Goal: Use online tool/utility: Utilize a website feature to perform a specific function

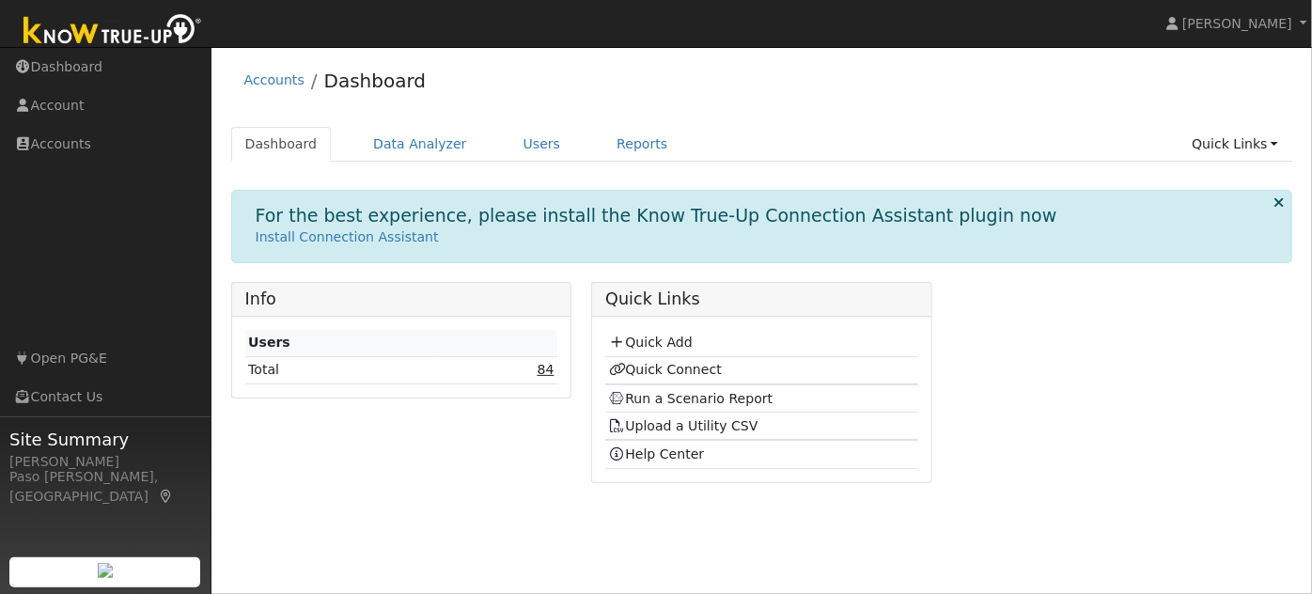
click at [545, 370] on link "84" at bounding box center [546, 369] width 17 height 15
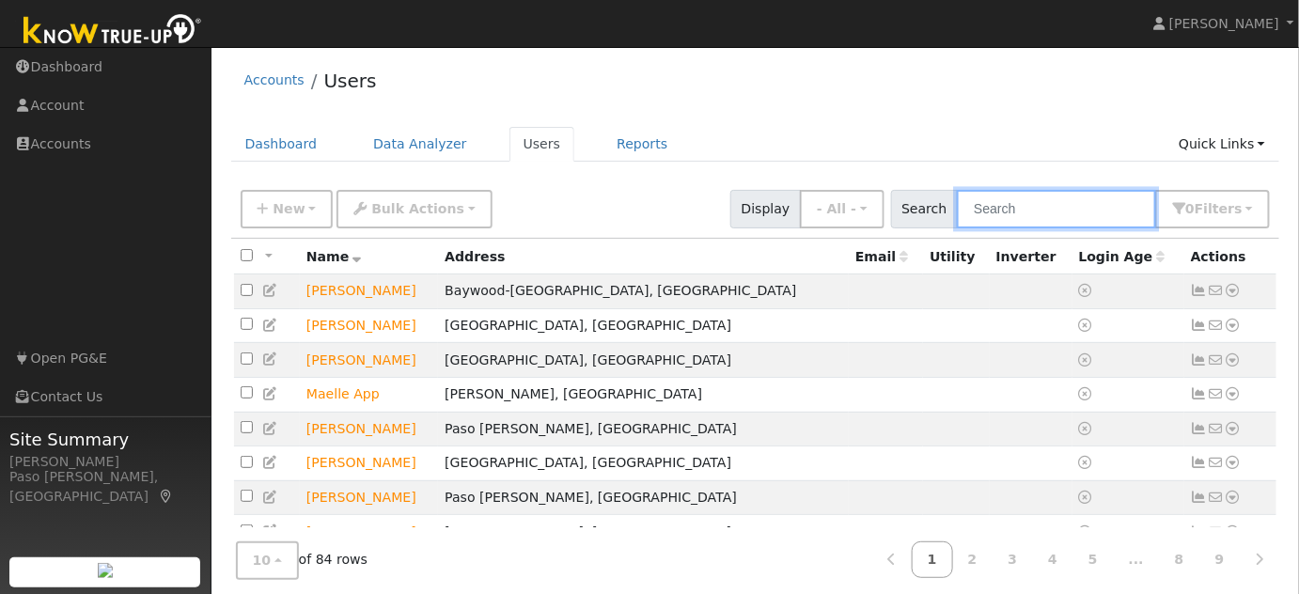
click at [1050, 208] on input "text" at bounding box center [1056, 209] width 199 height 39
click at [1009, 220] on input "text" at bounding box center [1056, 209] width 199 height 39
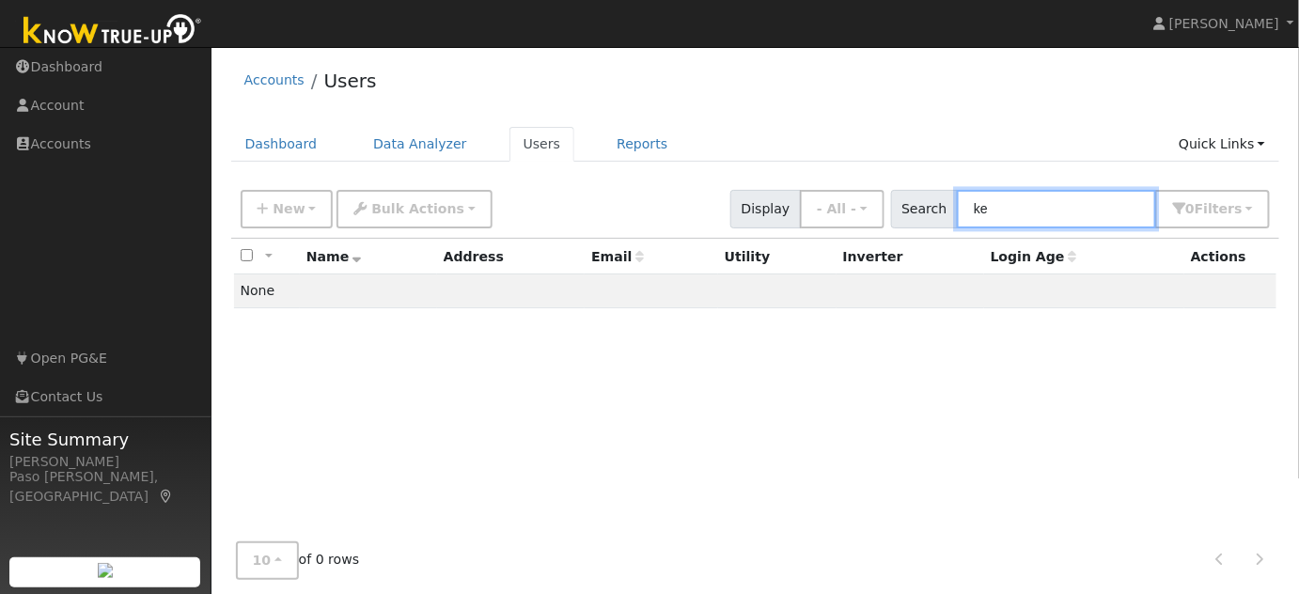
type input "k"
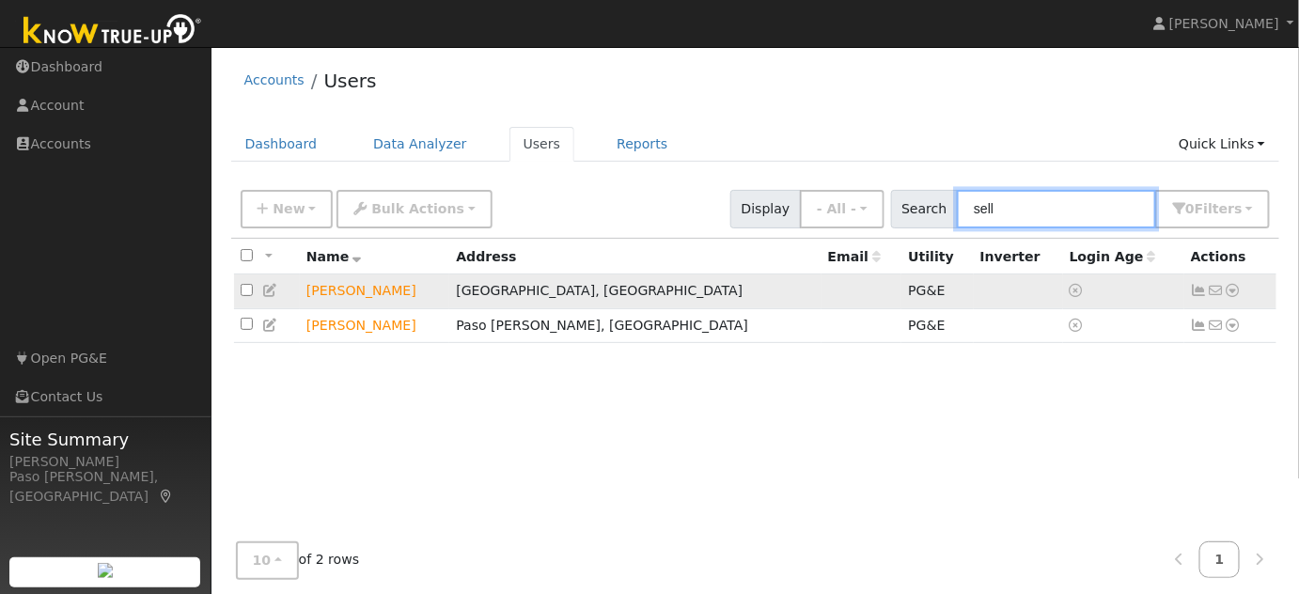
type input "sell"
click at [1234, 292] on icon at bounding box center [1233, 290] width 17 height 13
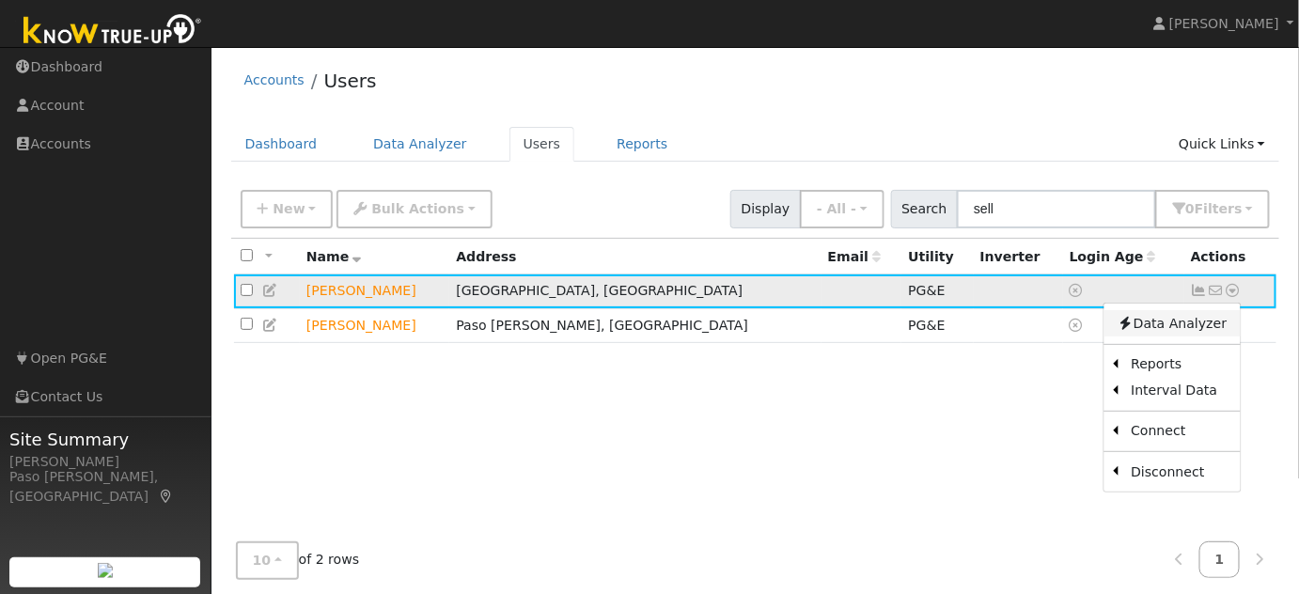
click at [1186, 328] on link "Data Analyzer" at bounding box center [1171, 323] width 136 height 26
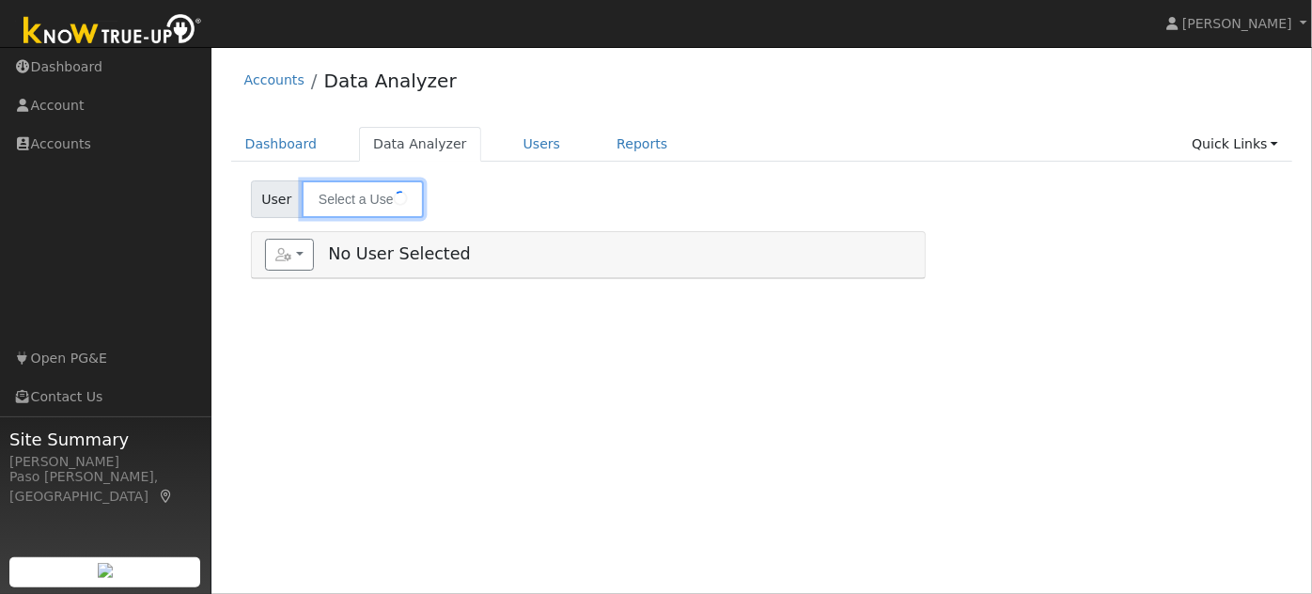
type input "[PERSON_NAME]"
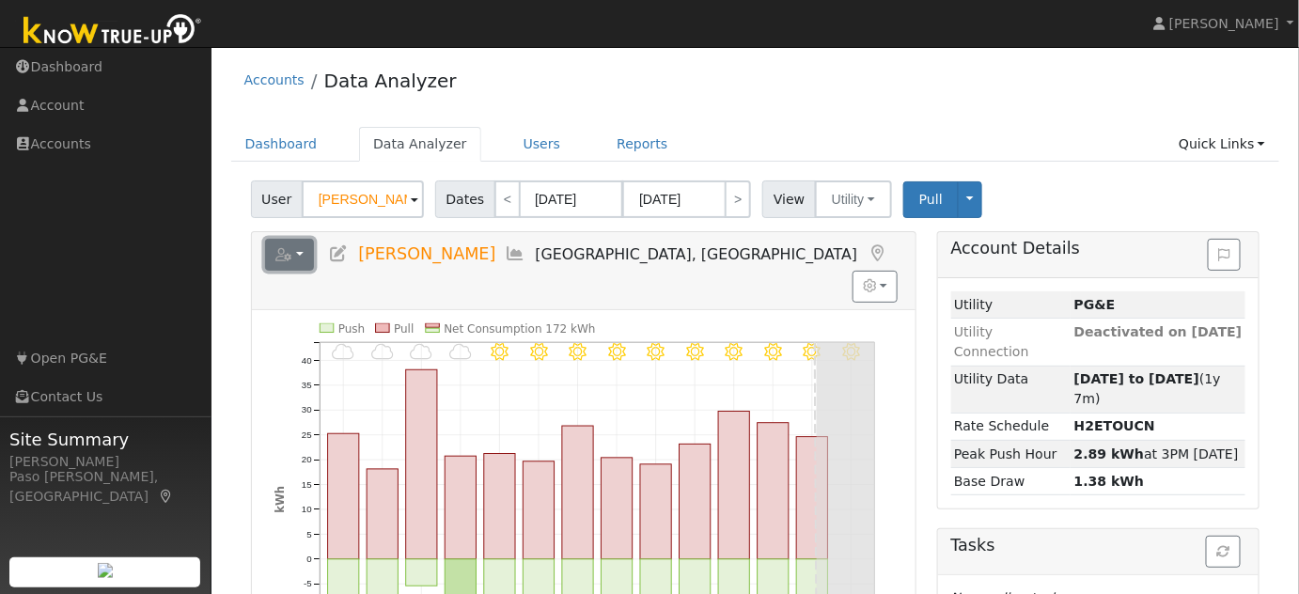
click at [301, 259] on button "button" at bounding box center [290, 255] width 50 height 32
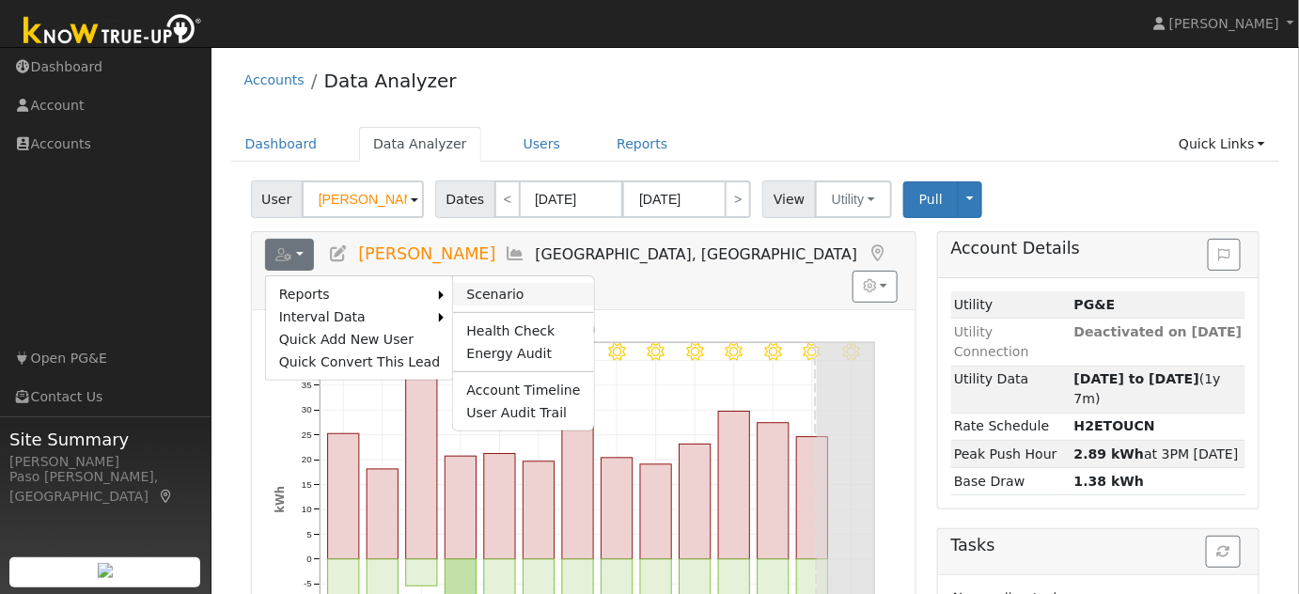
click at [457, 292] on link "Scenario" at bounding box center [523, 294] width 140 height 23
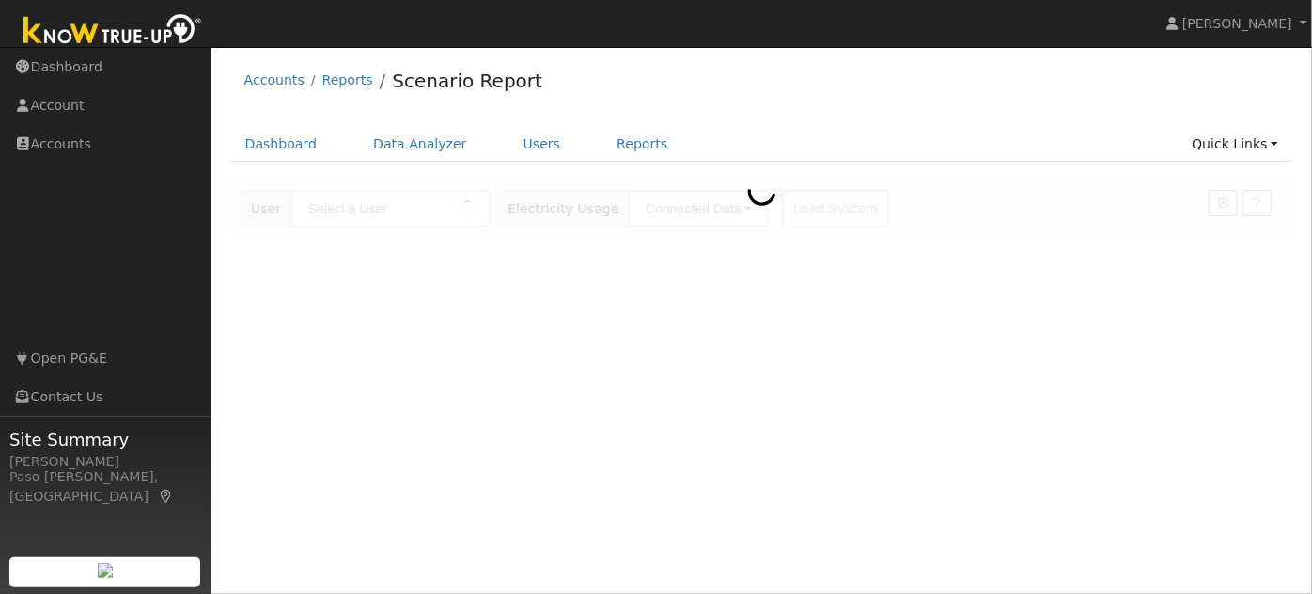
type input "[PERSON_NAME]"
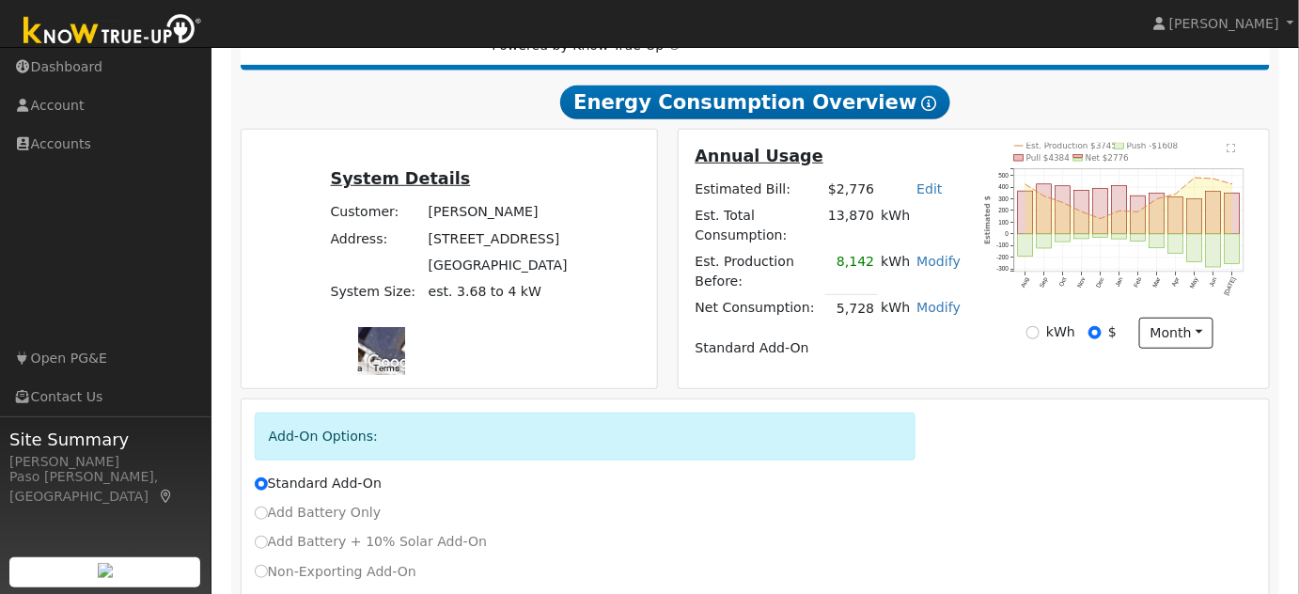
scroll to position [327, 0]
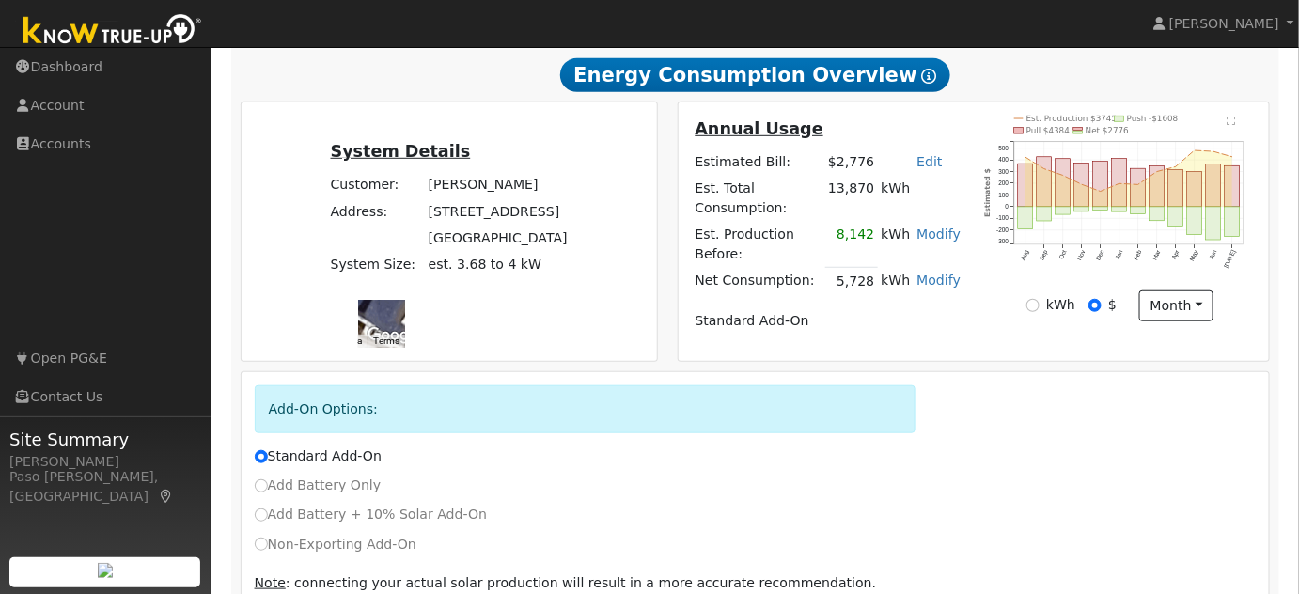
click at [934, 169] on link "Edit" at bounding box center [928, 161] width 25 height 15
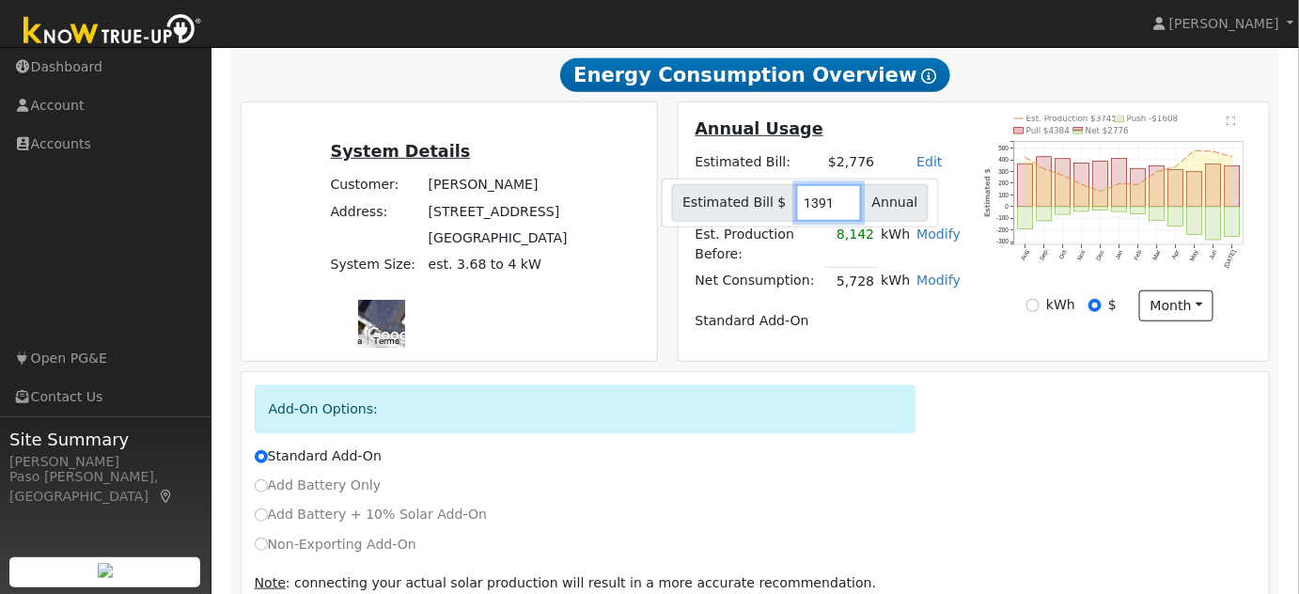
type input "1391"
click at [985, 385] on div "Add-On Options:" at bounding box center [755, 415] width 1022 height 61
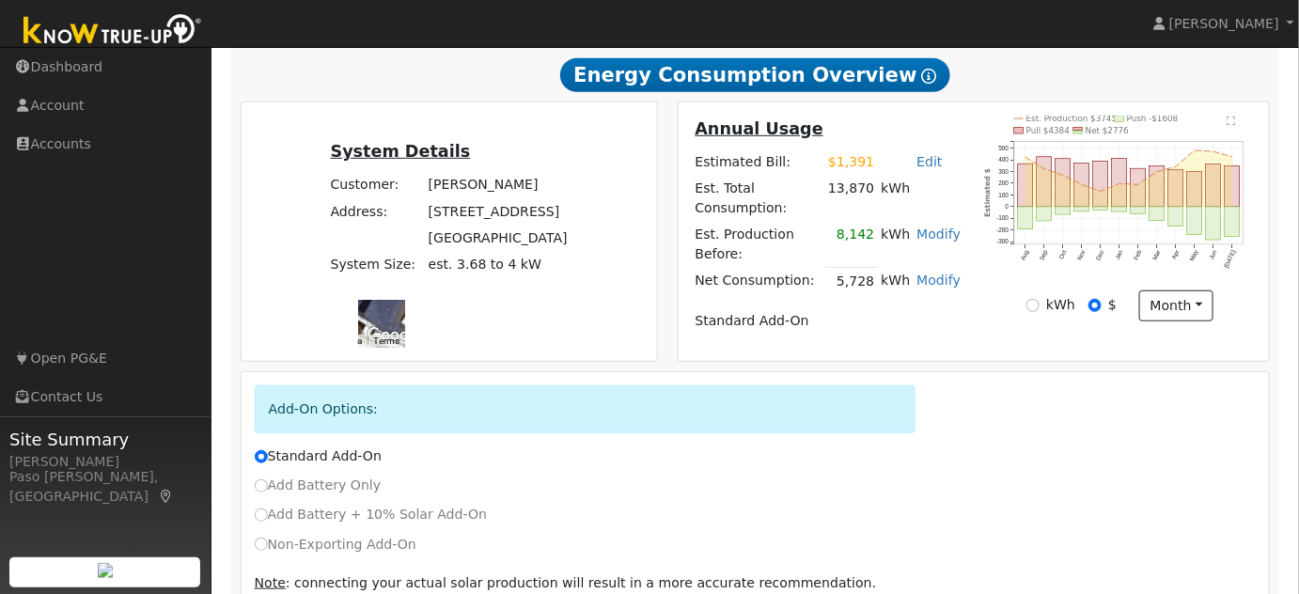
click at [947, 273] on link "Modify" at bounding box center [938, 280] width 44 height 15
click at [866, 361] on link "Add Electric Vehicle" at bounding box center [842, 360] width 228 height 26
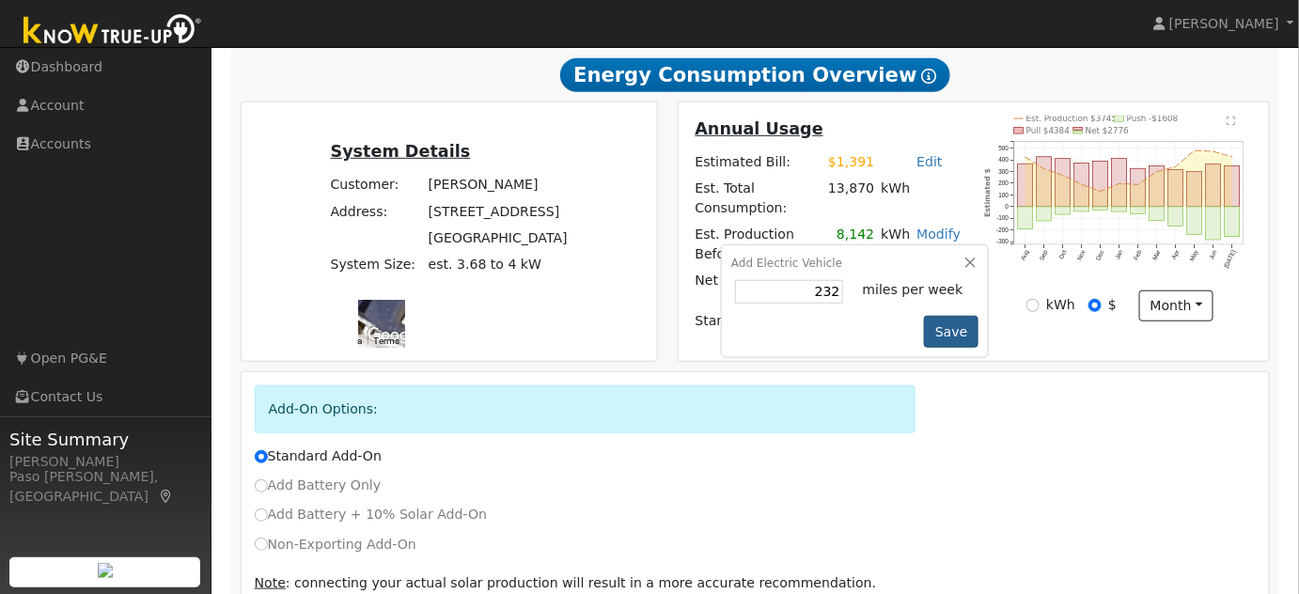
type input "232"
click at [950, 316] on button "Save" at bounding box center [951, 332] width 55 height 32
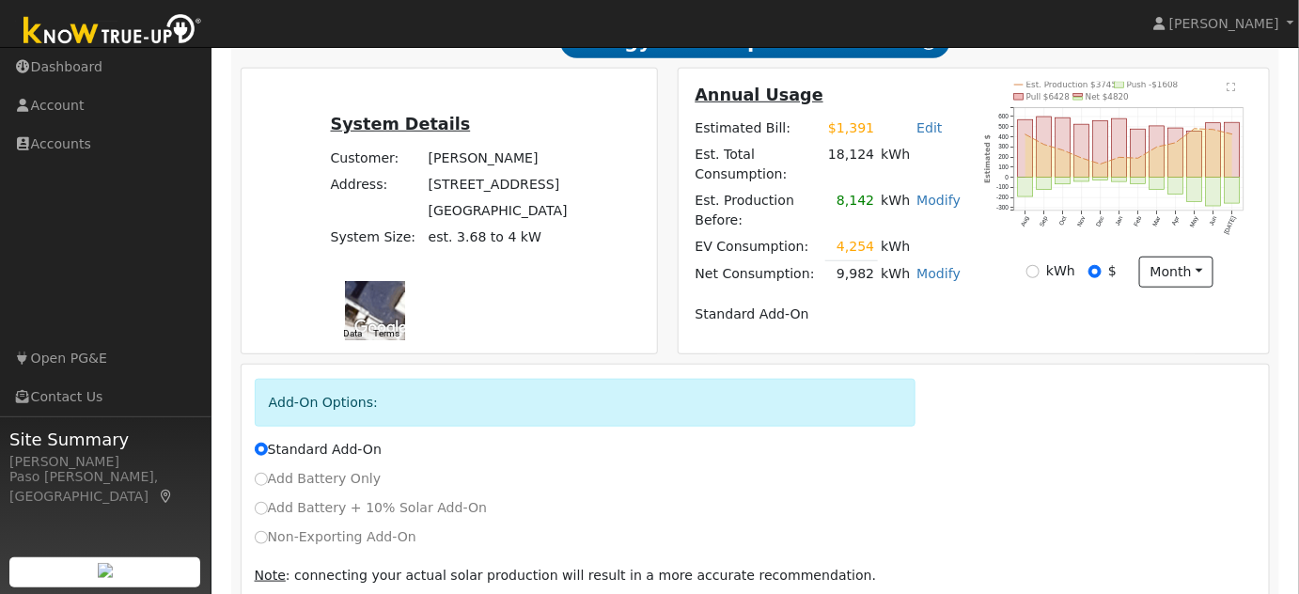
scroll to position [411, 0]
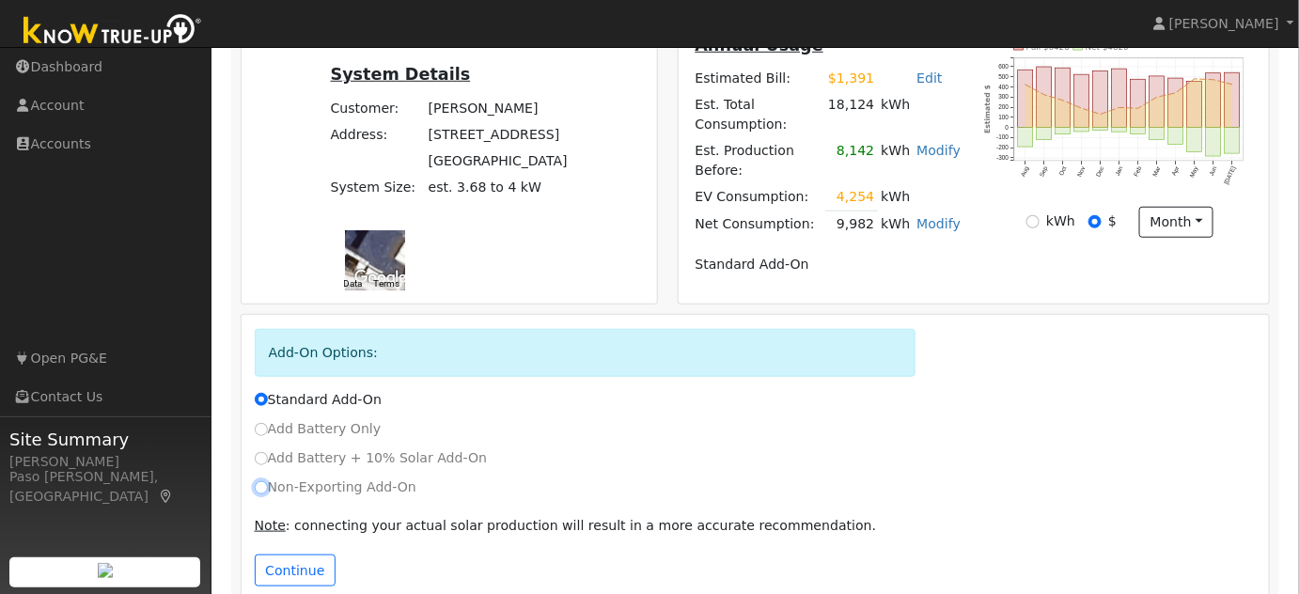
click at [257, 481] on input "Non-Exporting Add-On" at bounding box center [261, 487] width 13 height 13
radio input "true"
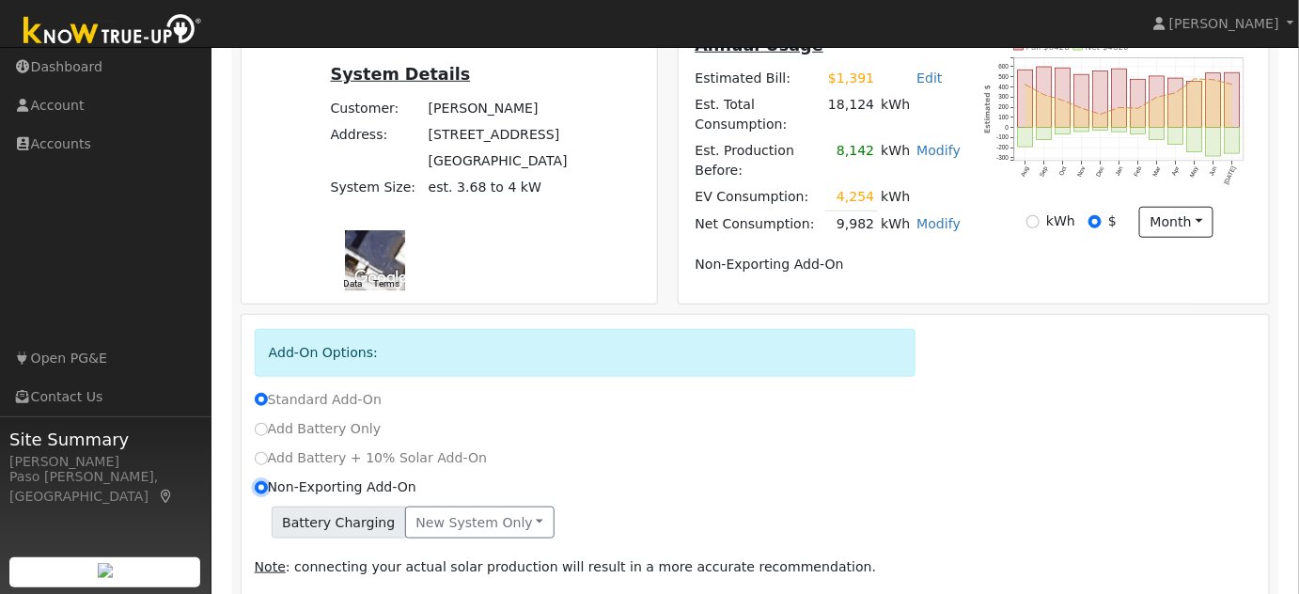
radio input "false"
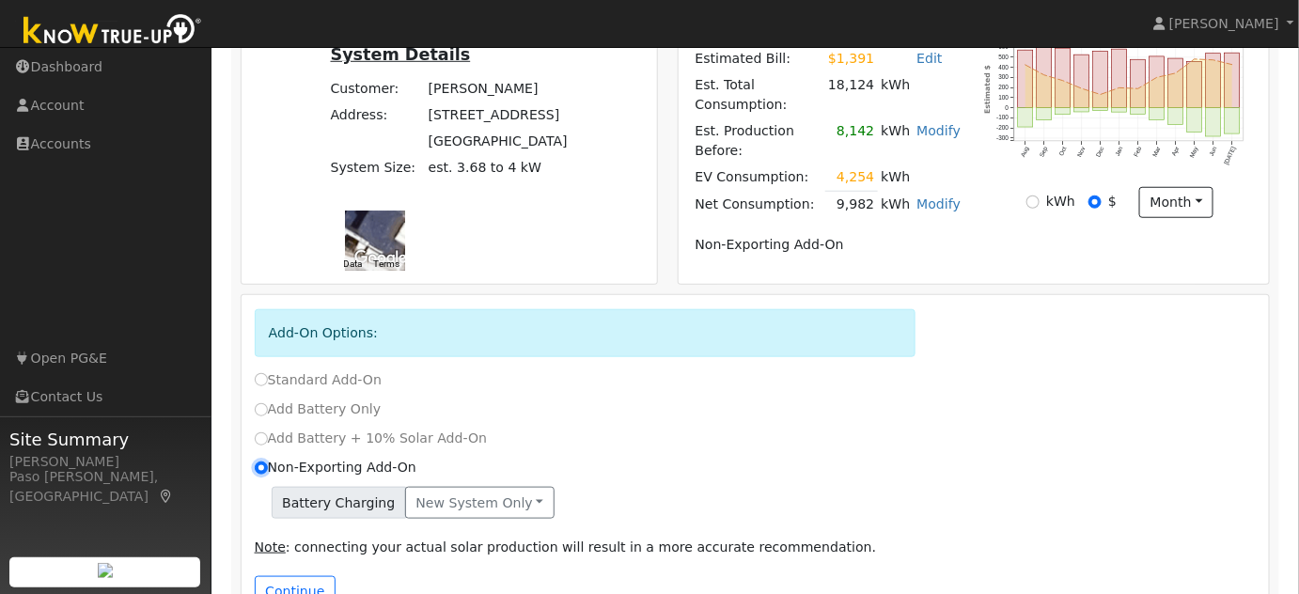
scroll to position [451, 0]
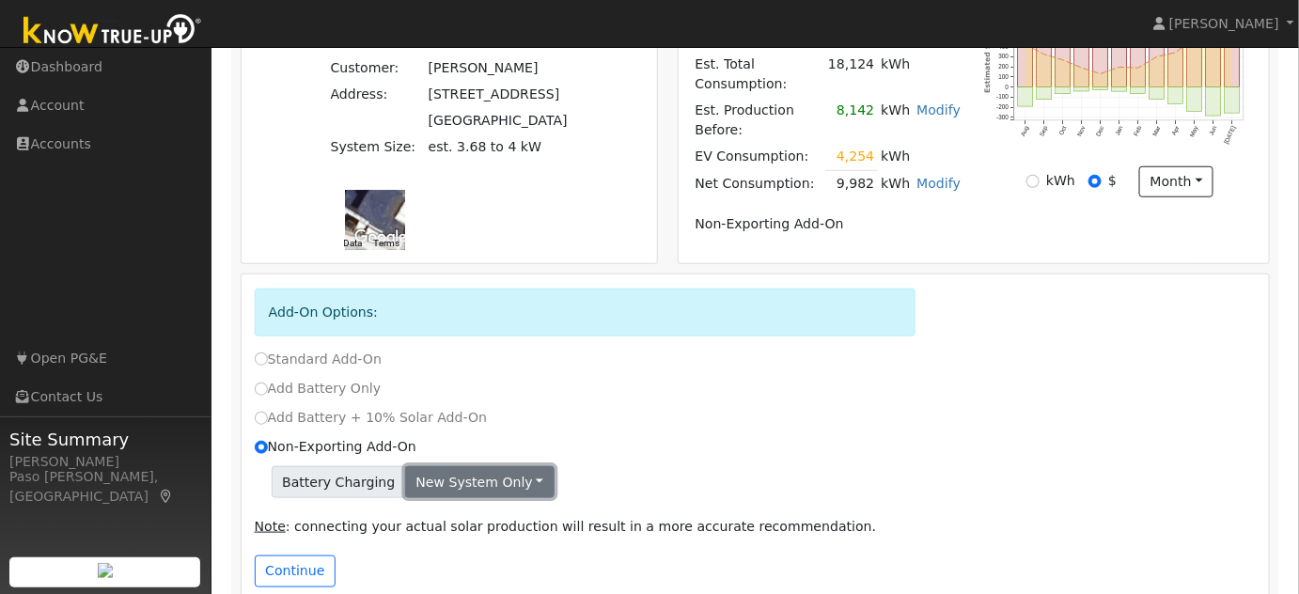
click at [505, 466] on button "New system only" at bounding box center [479, 482] width 149 height 32
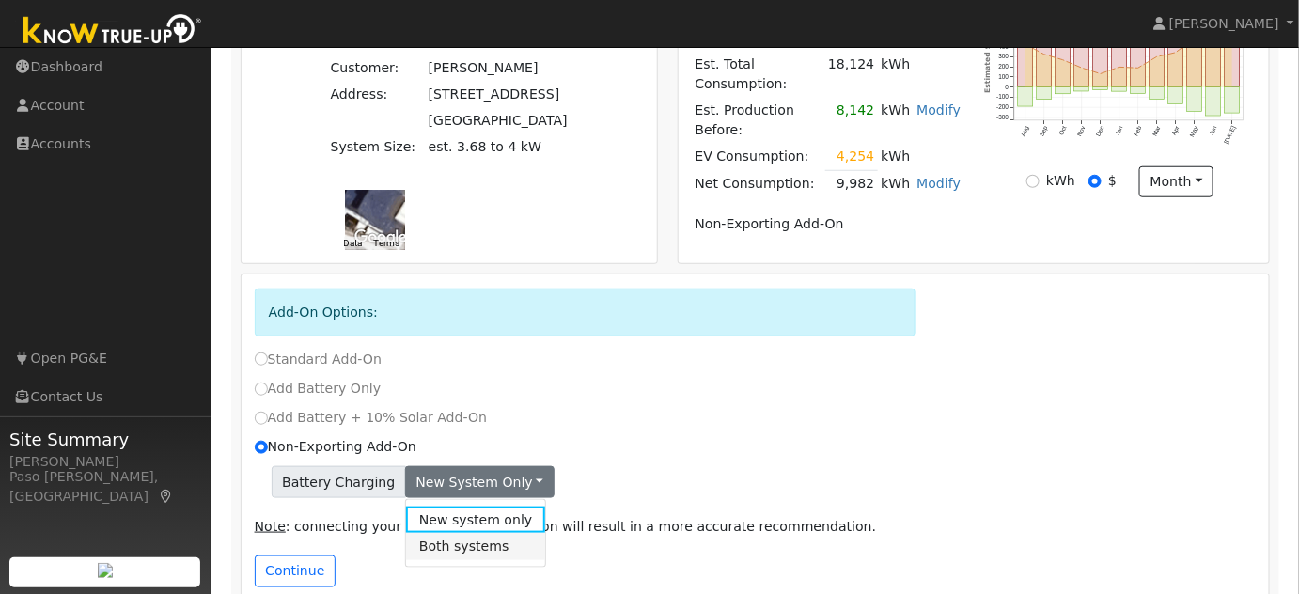
click at [453, 533] on link "Both systems" at bounding box center [476, 546] width 140 height 26
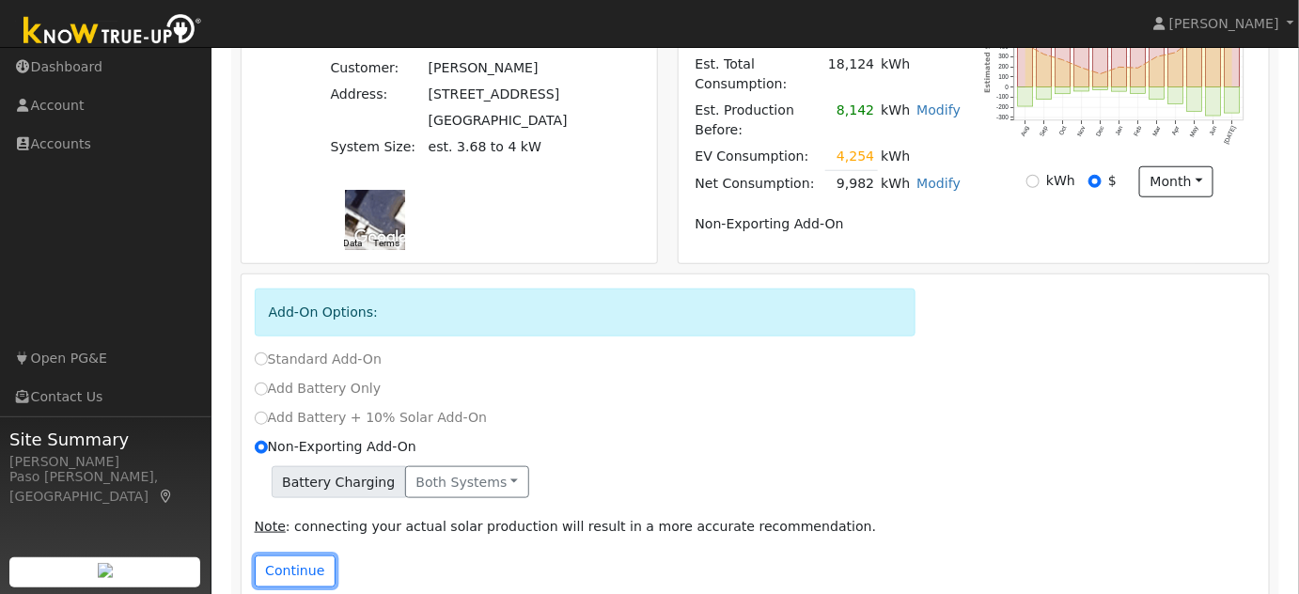
click at [297, 555] on button "Continue" at bounding box center [295, 571] width 81 height 32
click at [0, 0] on div at bounding box center [0, 0] width 0 height 0
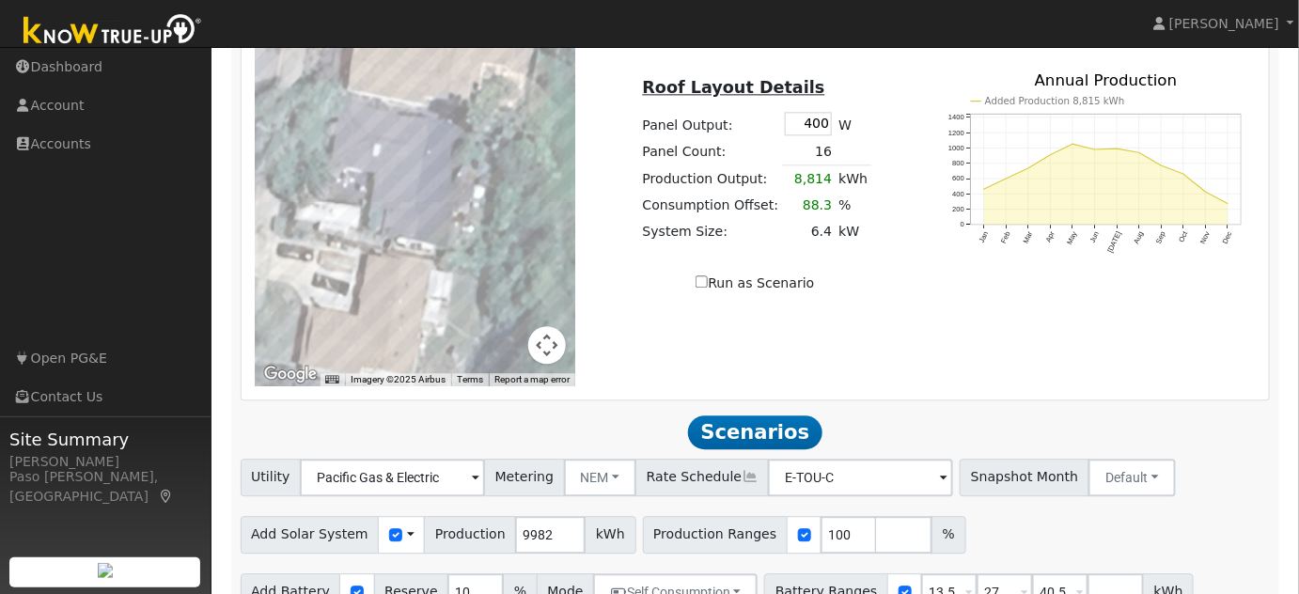
scroll to position [1423, 0]
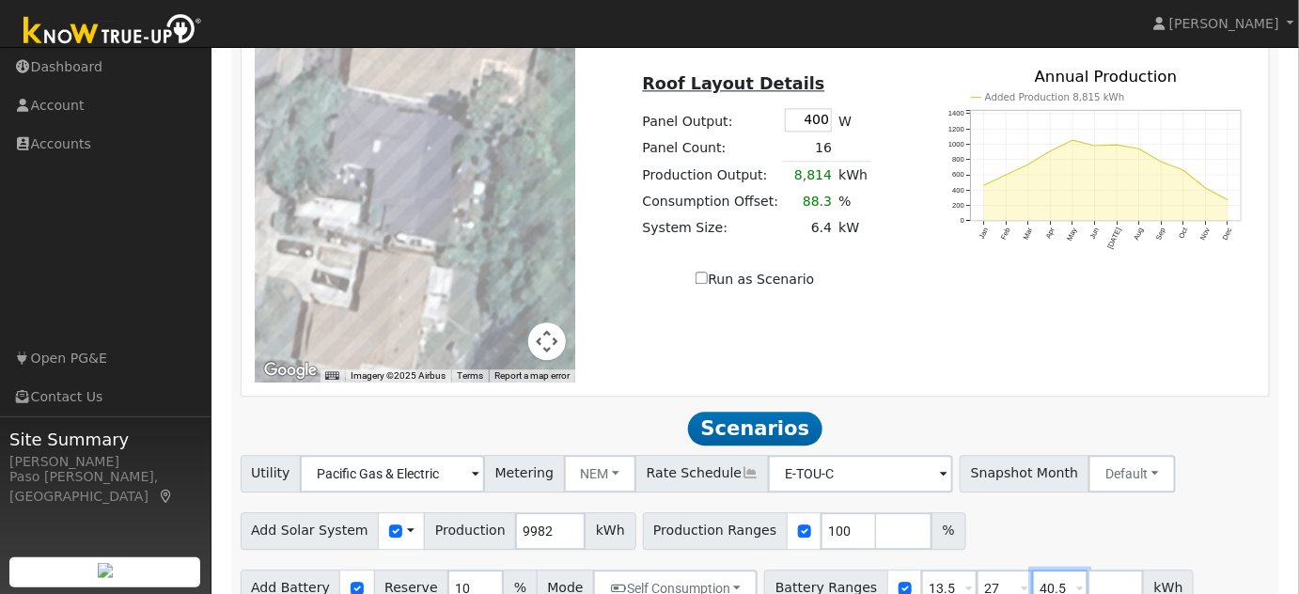
click at [1032, 570] on input "40.5" at bounding box center [1060, 589] width 56 height 38
type input "4"
click at [1076, 320] on div "← Move left → Move right ↑ Move up ↓ Move down + Zoom in - Zoom out Home Jump l…" at bounding box center [755, 171] width 1022 height 423
click at [876, 512] on input "number" at bounding box center [904, 531] width 56 height 38
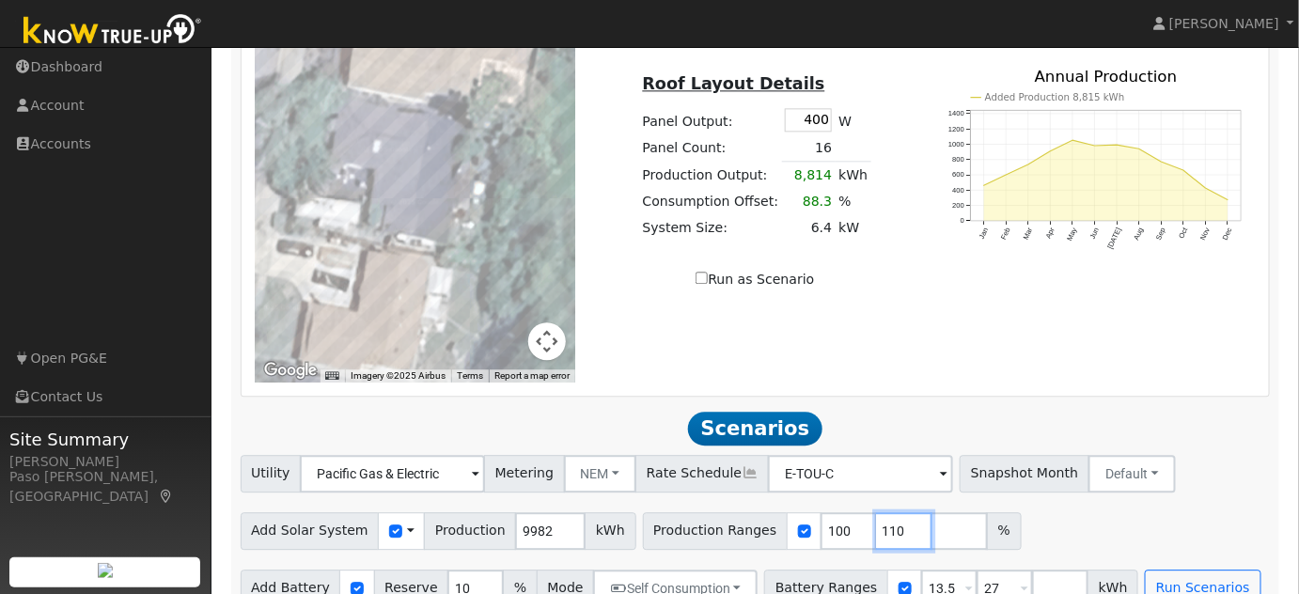
type input "110"
click at [1093, 508] on div "Add Solar System Use CSV Data Production 9982 kWh Production Ranges 100 110 %" at bounding box center [755, 528] width 1037 height 44
click at [1145, 570] on button "Run Scenarios" at bounding box center [1203, 589] width 116 height 38
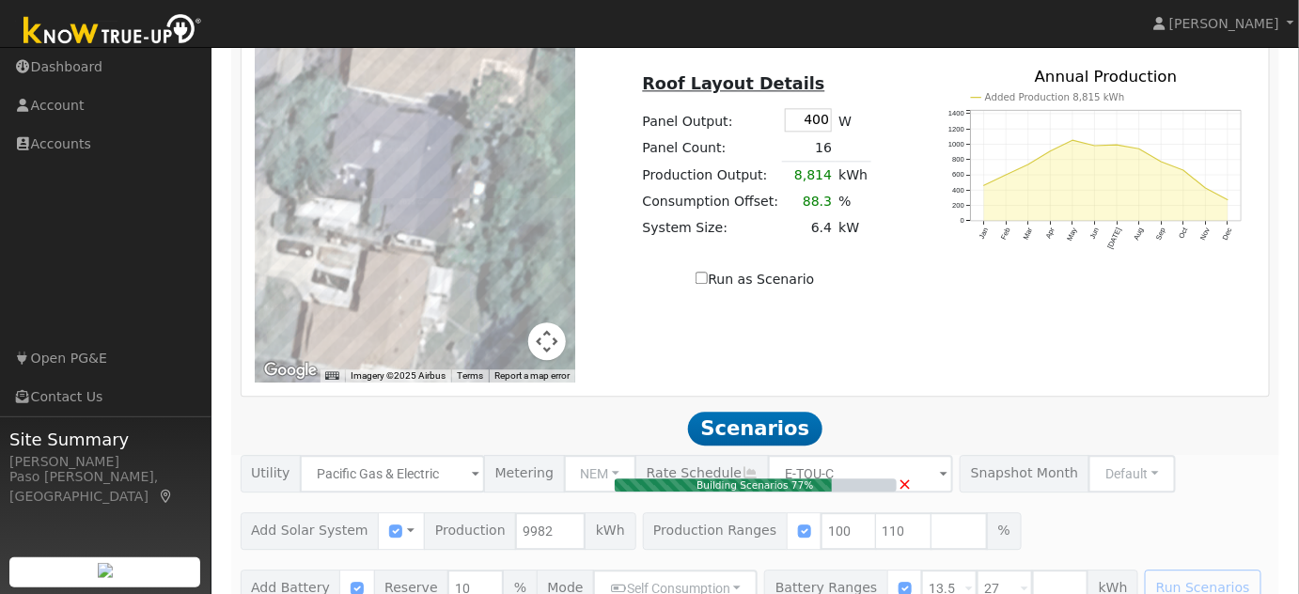
type input "6.7"
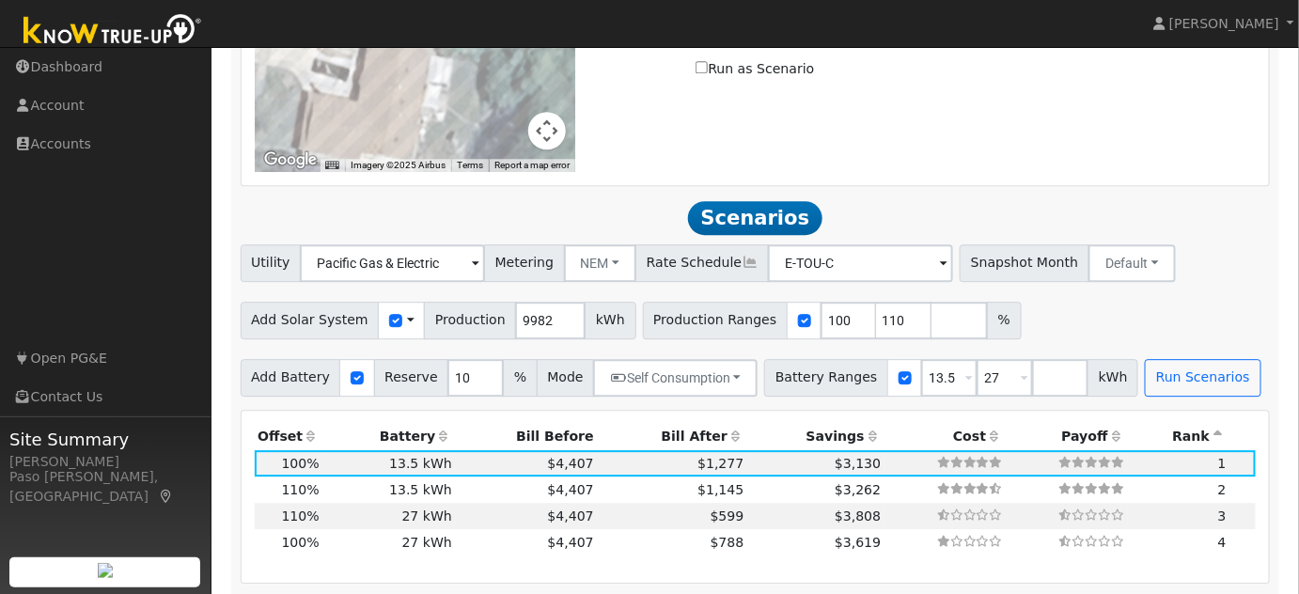
scroll to position [1644, 0]
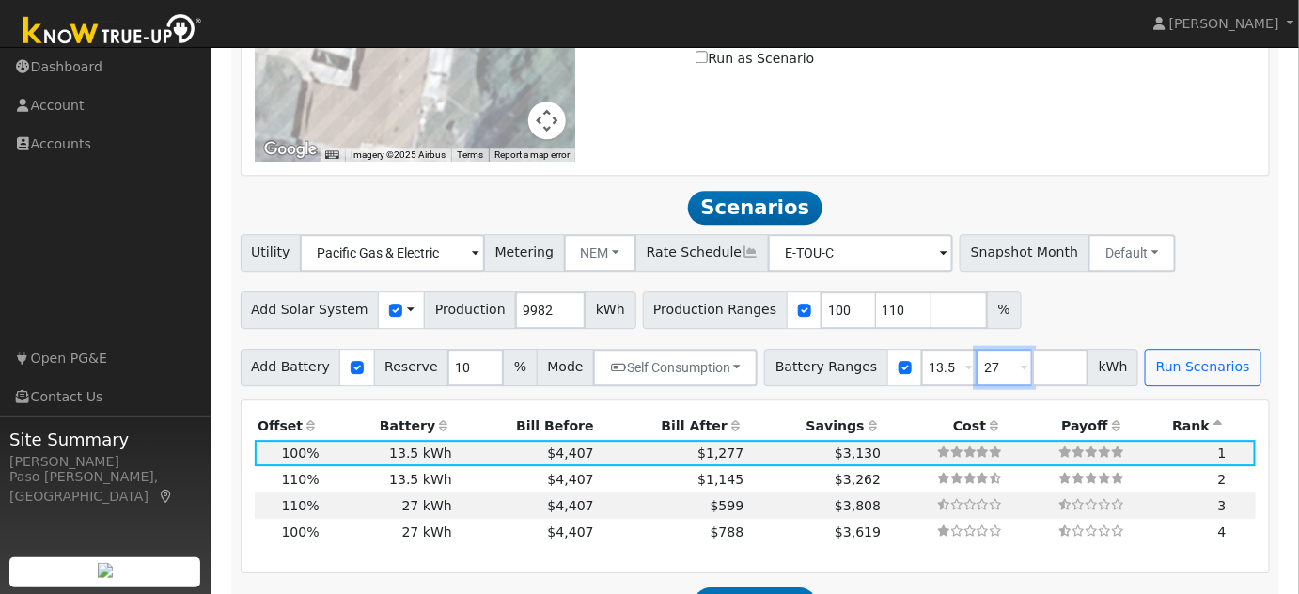
drag, startPoint x: 945, startPoint y: 341, endPoint x: 919, endPoint y: 317, distance: 35.2
click at [919, 349] on div "Battery Ranges 13.5 Overrides Reserve % Mode None None Self Consumption Peak Sa…" at bounding box center [951, 368] width 374 height 38
click at [931, 291] on input "number" at bounding box center [959, 310] width 56 height 38
type input "120"
click at [1219, 285] on div "Add Solar System Use CSV Data Production 9982 kWh Production Ranges 100 110 120…" at bounding box center [755, 307] width 1037 height 44
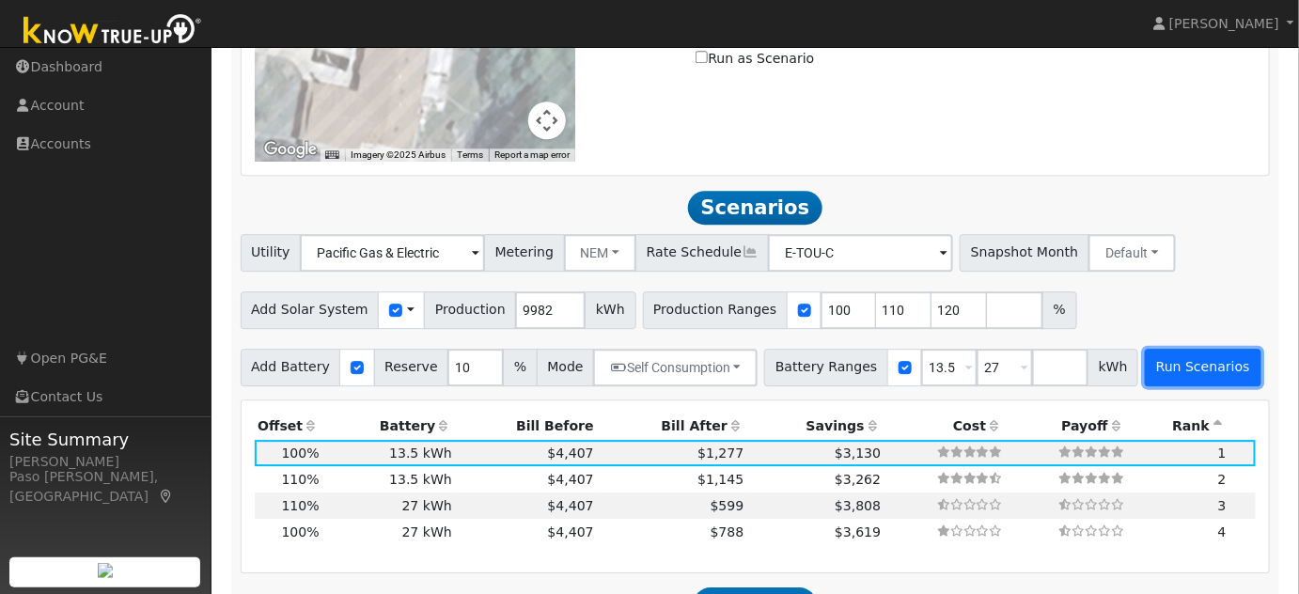
click at [1164, 349] on button "Run Scenarios" at bounding box center [1203, 368] width 116 height 38
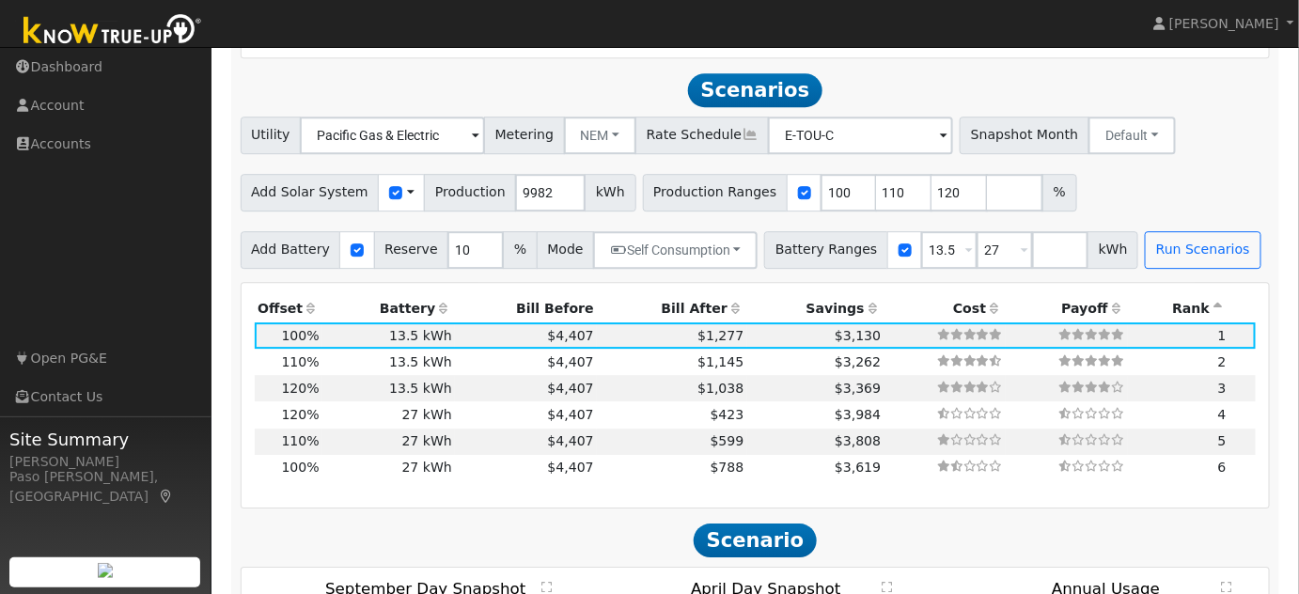
scroll to position [1737, 0]
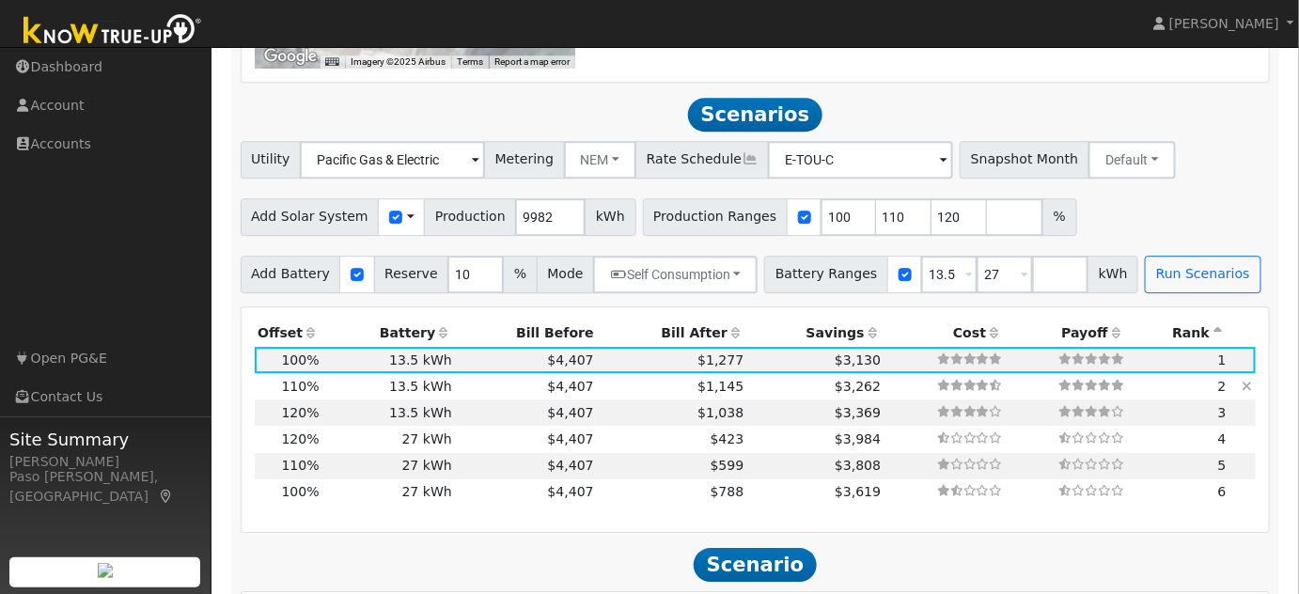
click at [747, 373] on td "$3,262" at bounding box center [815, 386] width 137 height 26
type input "7.3"
type input "$25,620"
type input "$12,546"
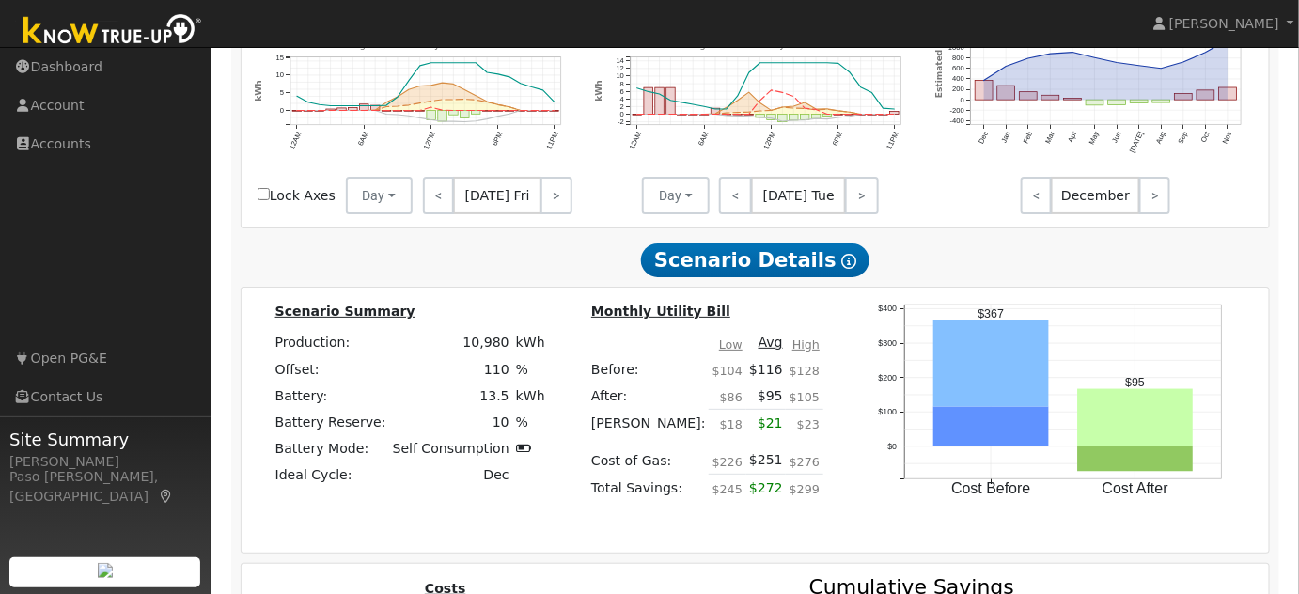
scroll to position [2398, 0]
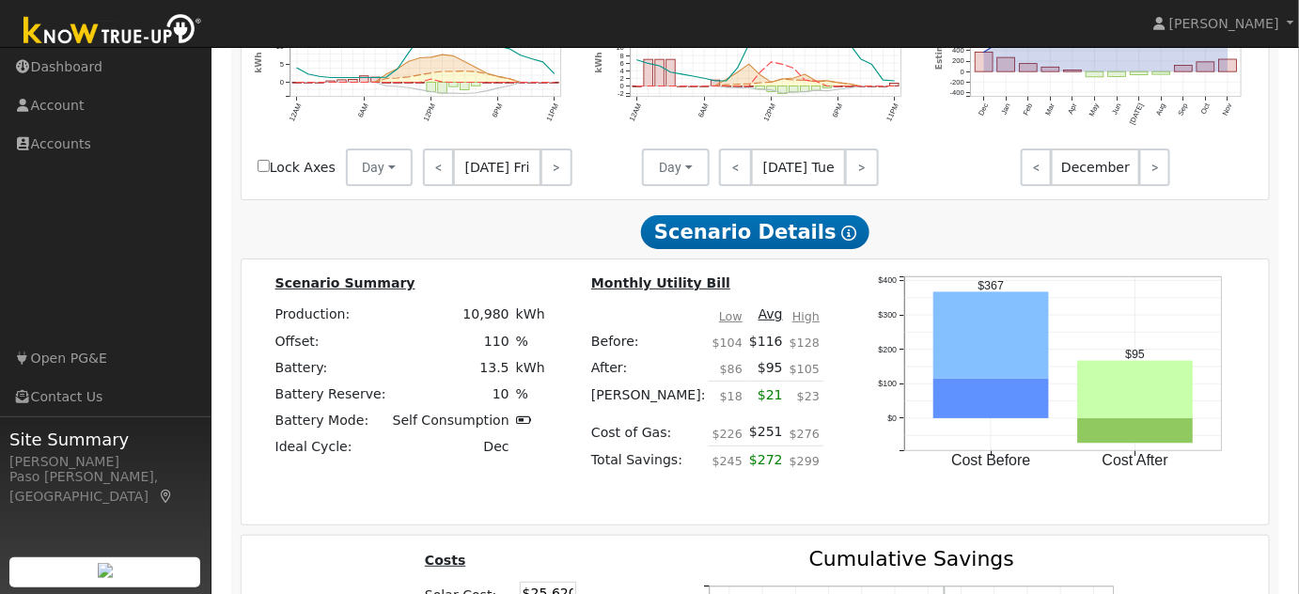
click at [678, 354] on td "After:" at bounding box center [648, 367] width 121 height 27
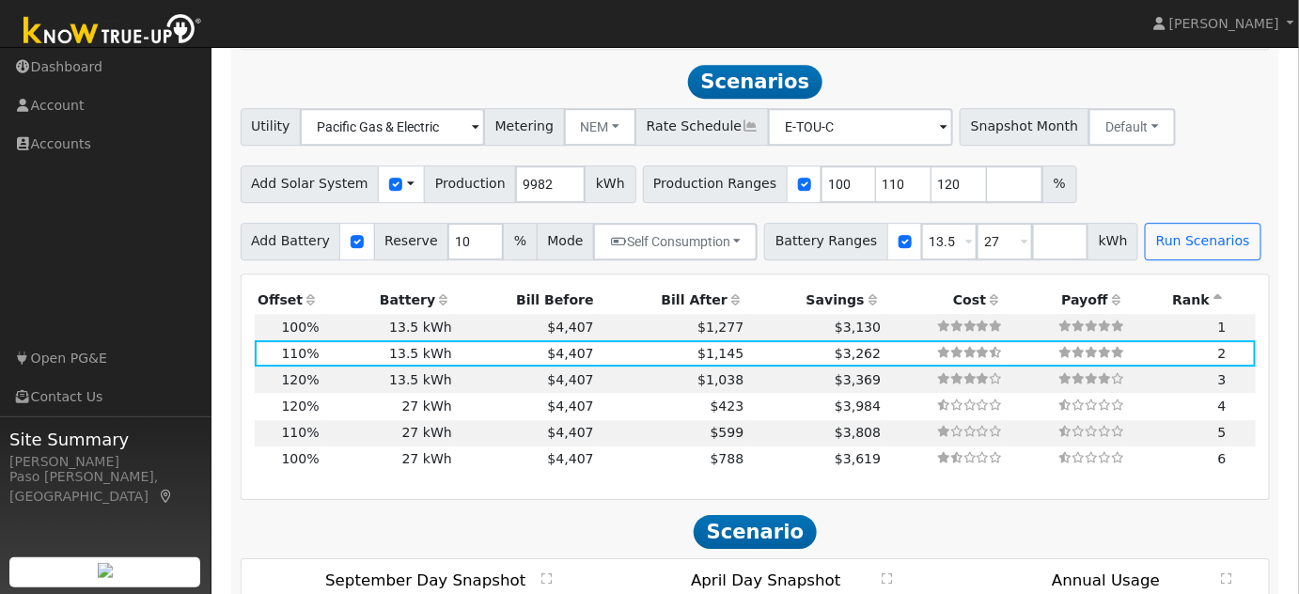
scroll to position [1679, 0]
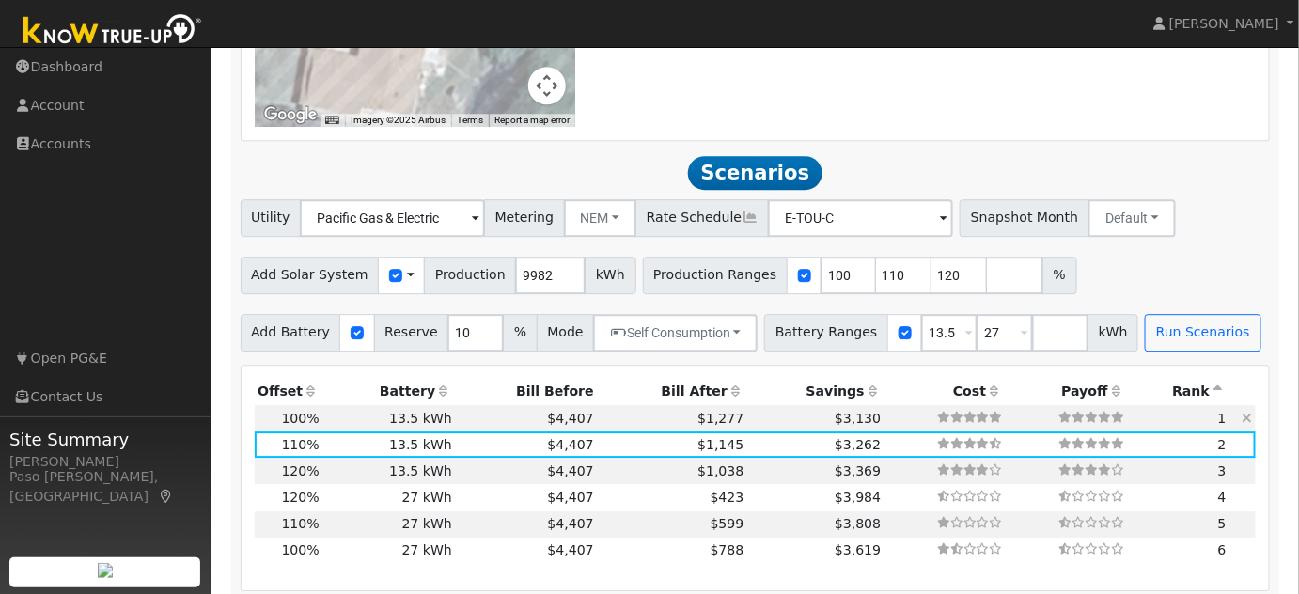
click at [482, 405] on td "$4,407" at bounding box center [526, 418] width 142 height 26
type input "6.7"
type input "$23,291"
type input "$11,847"
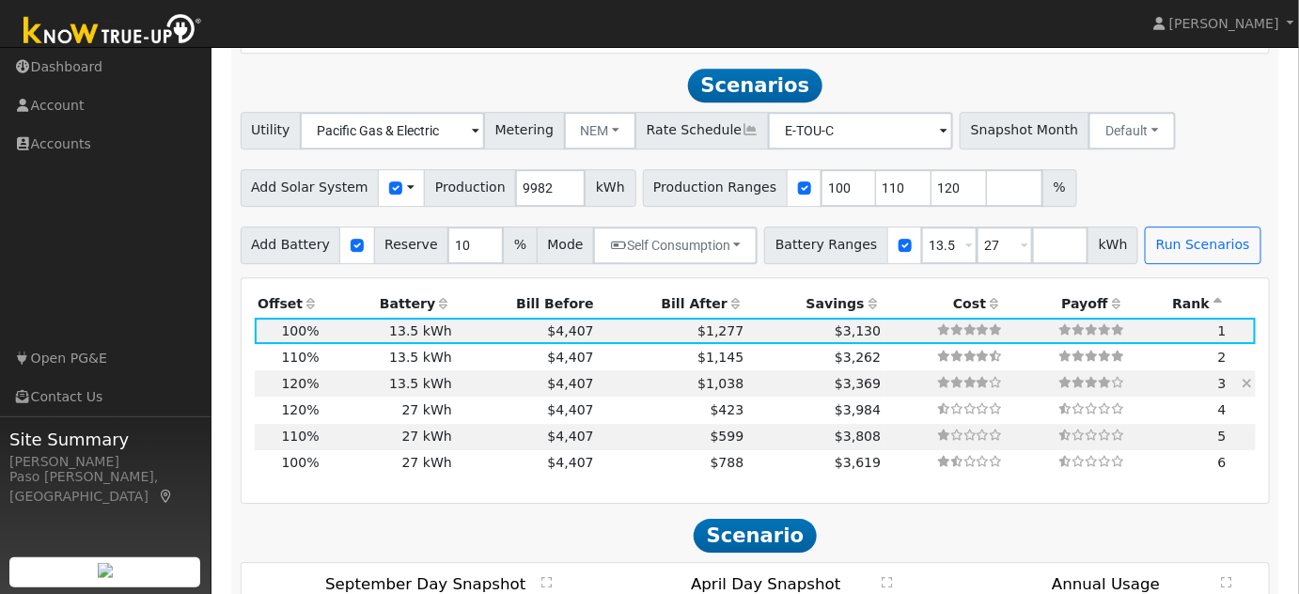
scroll to position [1797, 0]
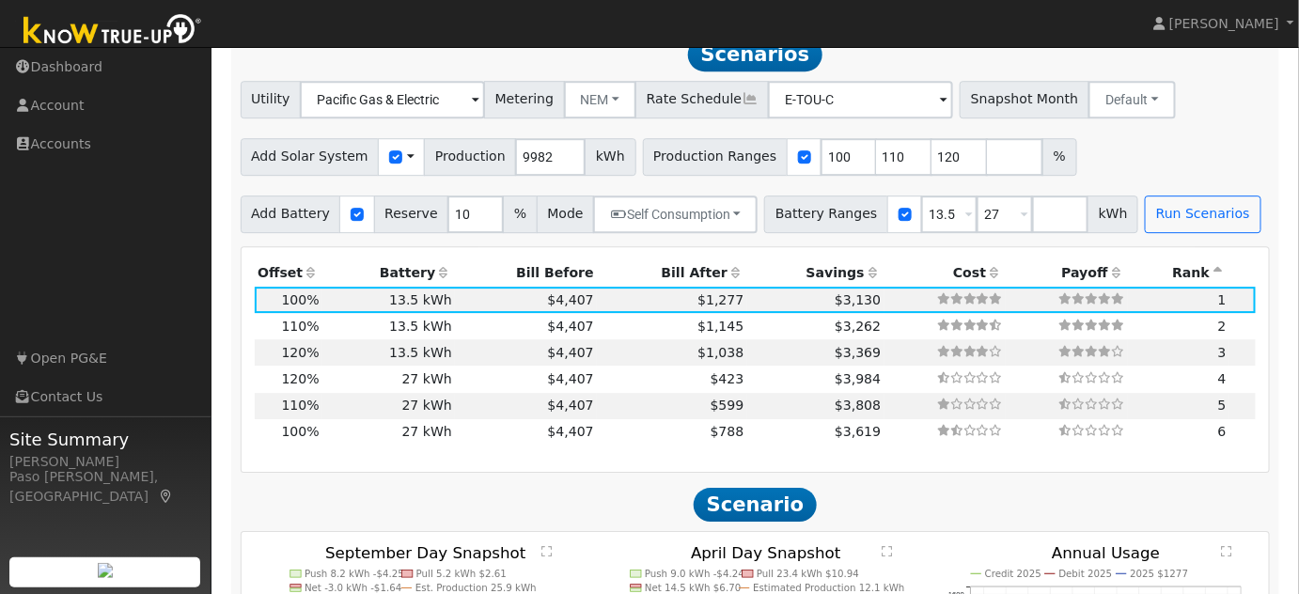
click at [778, 488] on span "Scenario" at bounding box center [755, 505] width 123 height 34
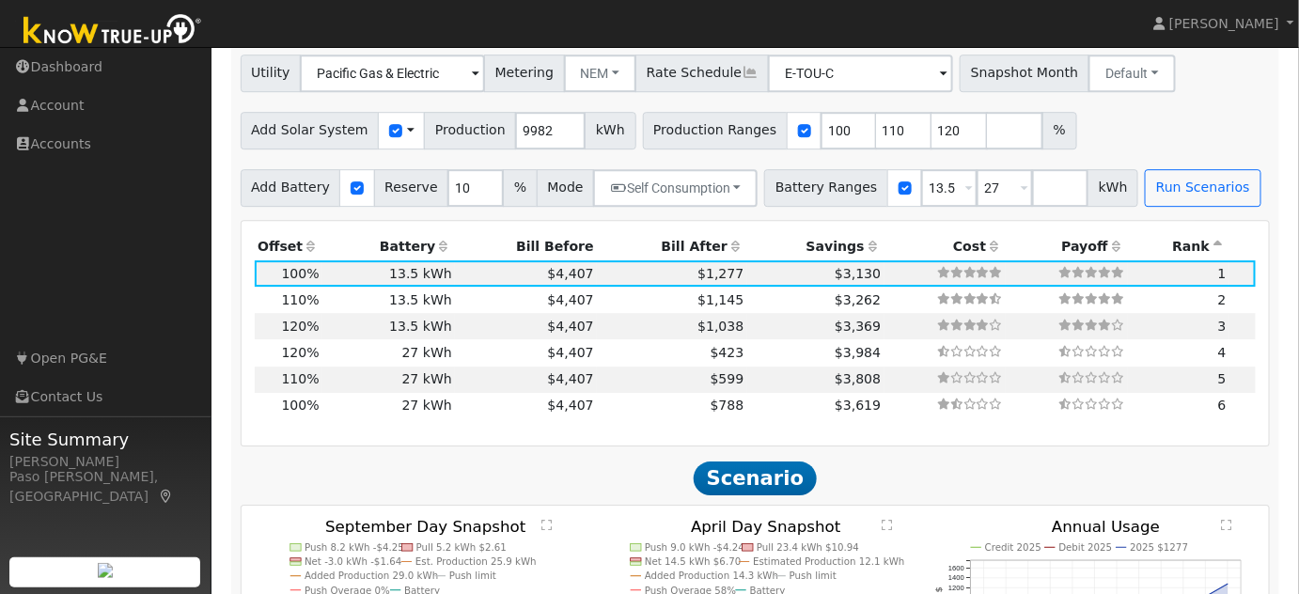
scroll to position [1827, 0]
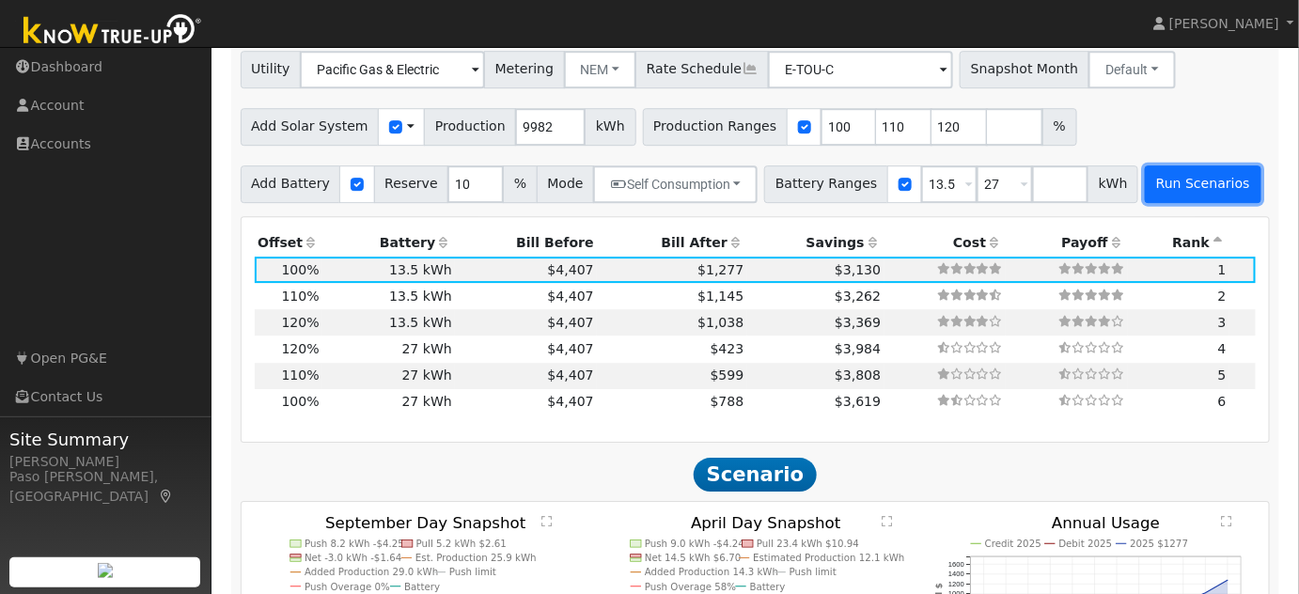
click at [1145, 165] on button "Run Scenarios" at bounding box center [1203, 184] width 116 height 38
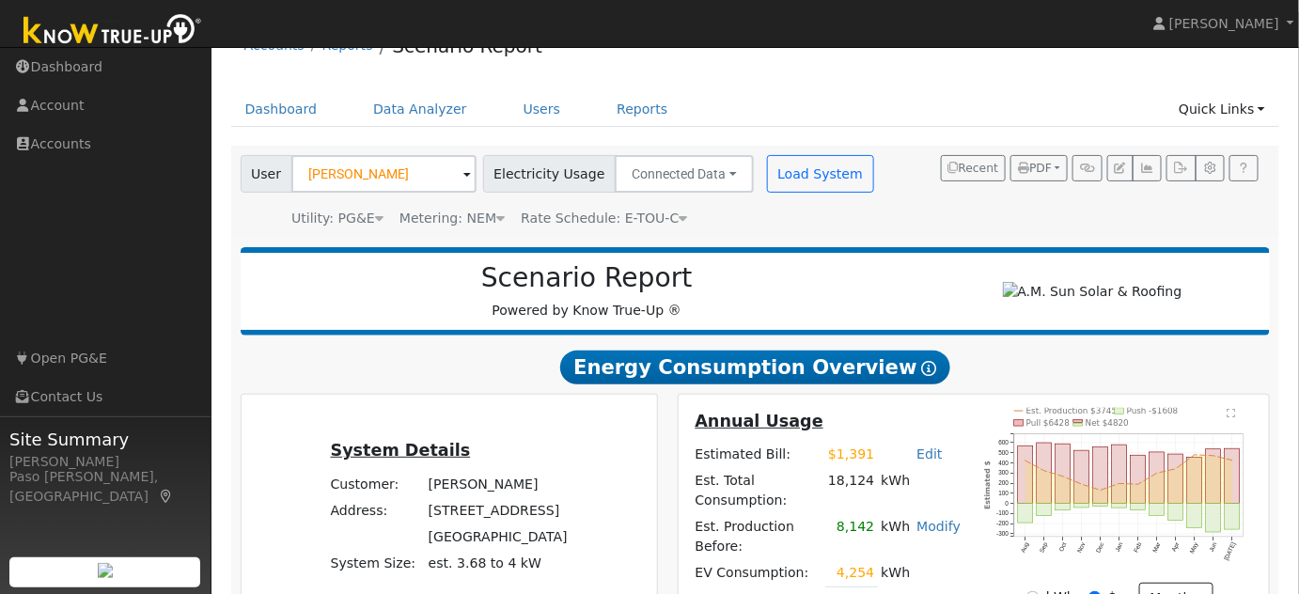
scroll to position [24, 0]
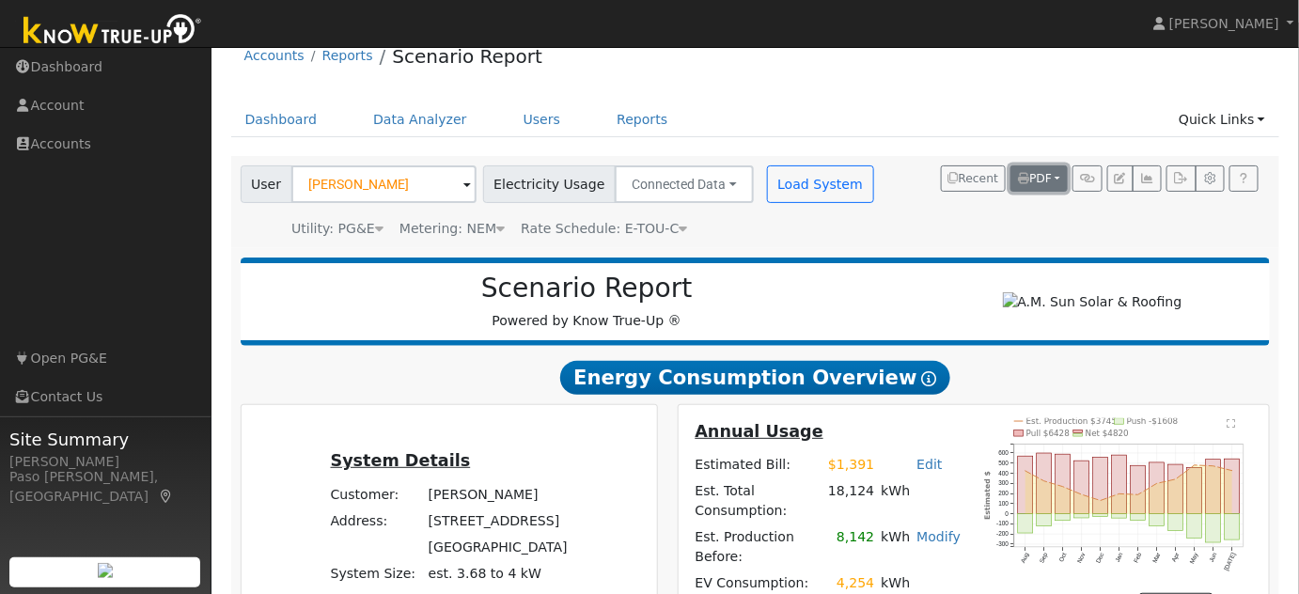
click at [1054, 175] on button "PDF" at bounding box center [1038, 178] width 57 height 26
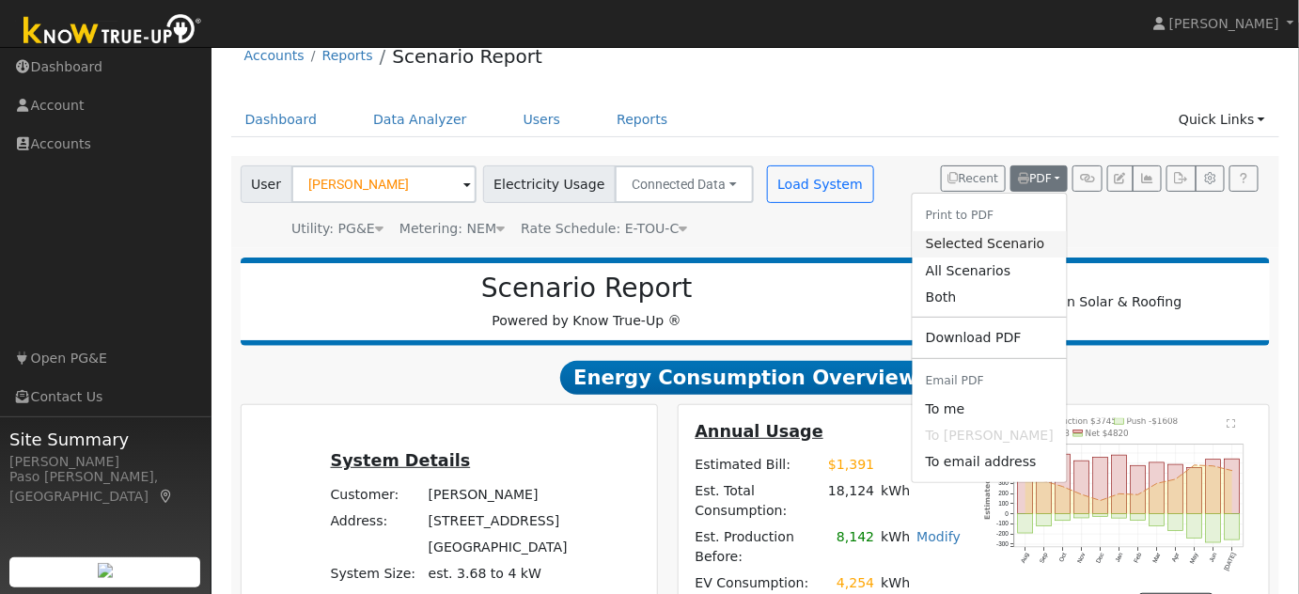
click at [996, 242] on link "Selected Scenario" at bounding box center [990, 244] width 154 height 26
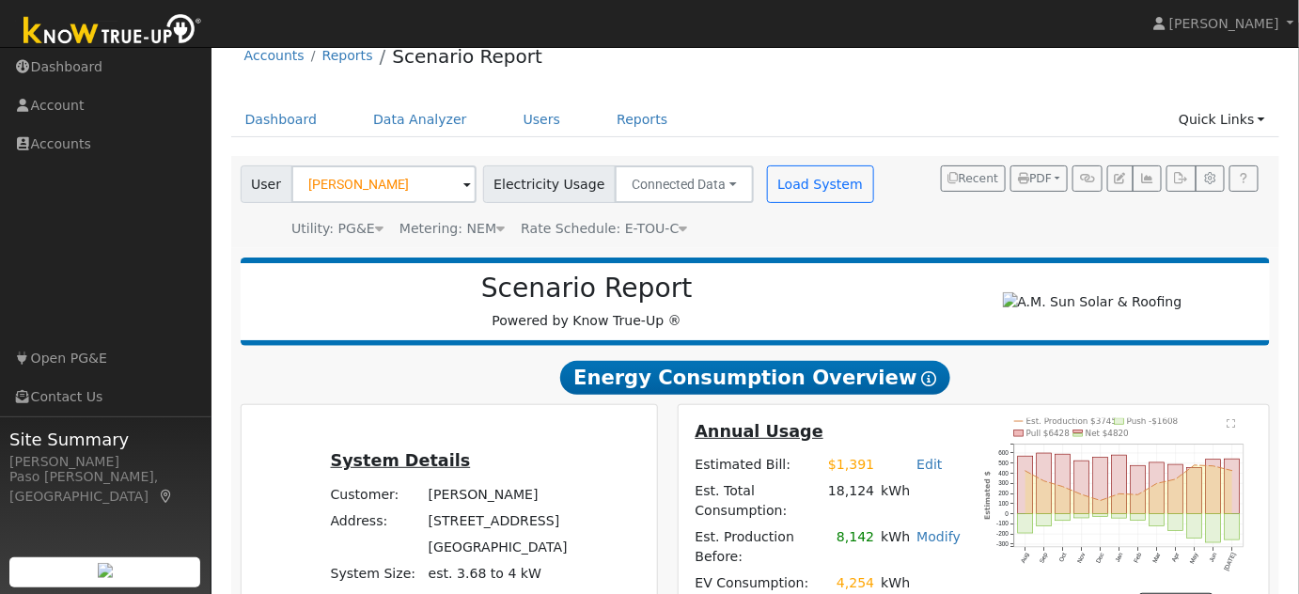
type input "0"
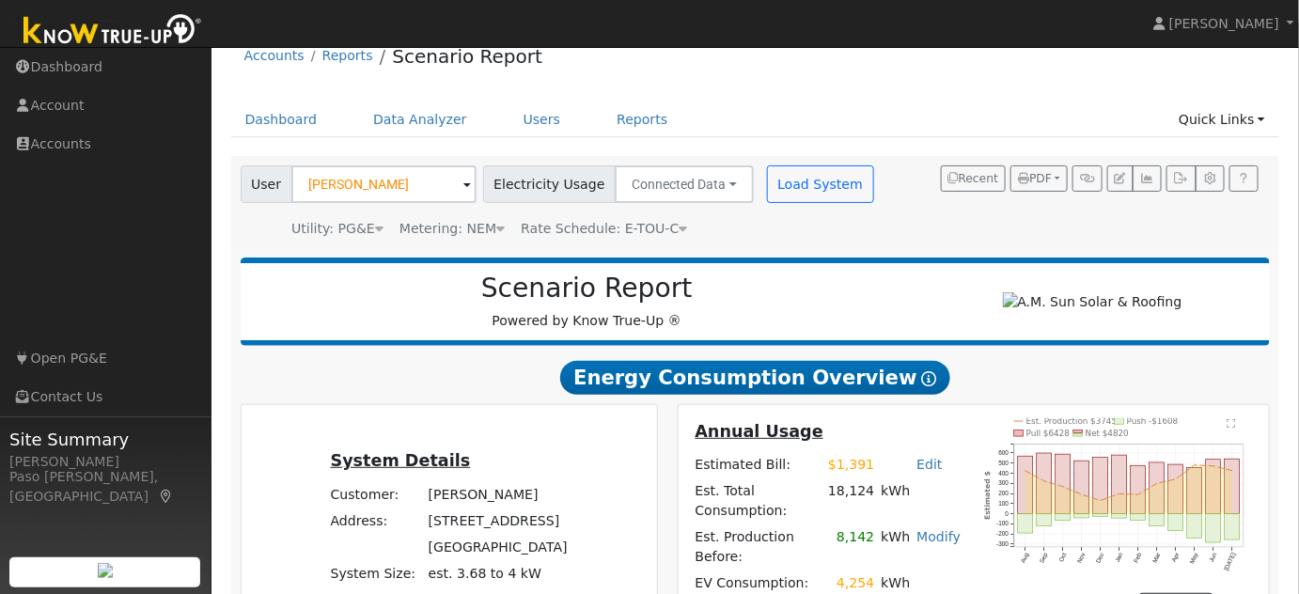
type input "100"
type input "1"
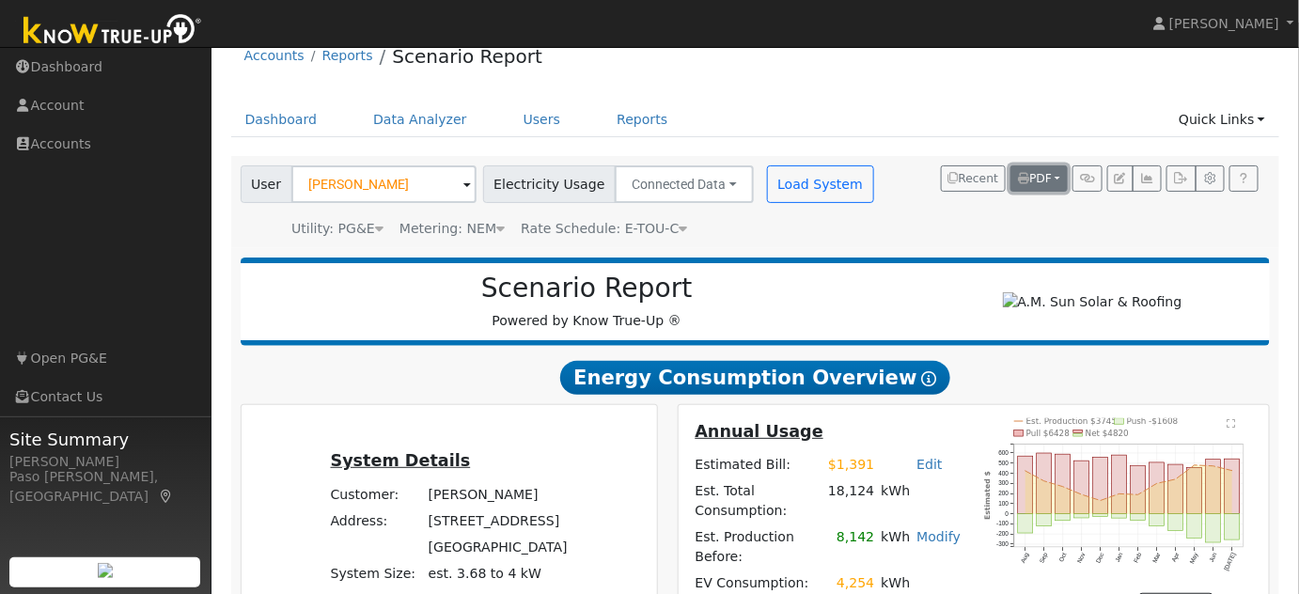
click at [1054, 192] on button "PDF" at bounding box center [1038, 178] width 57 height 26
